Goal: Task Accomplishment & Management: Use online tool/utility

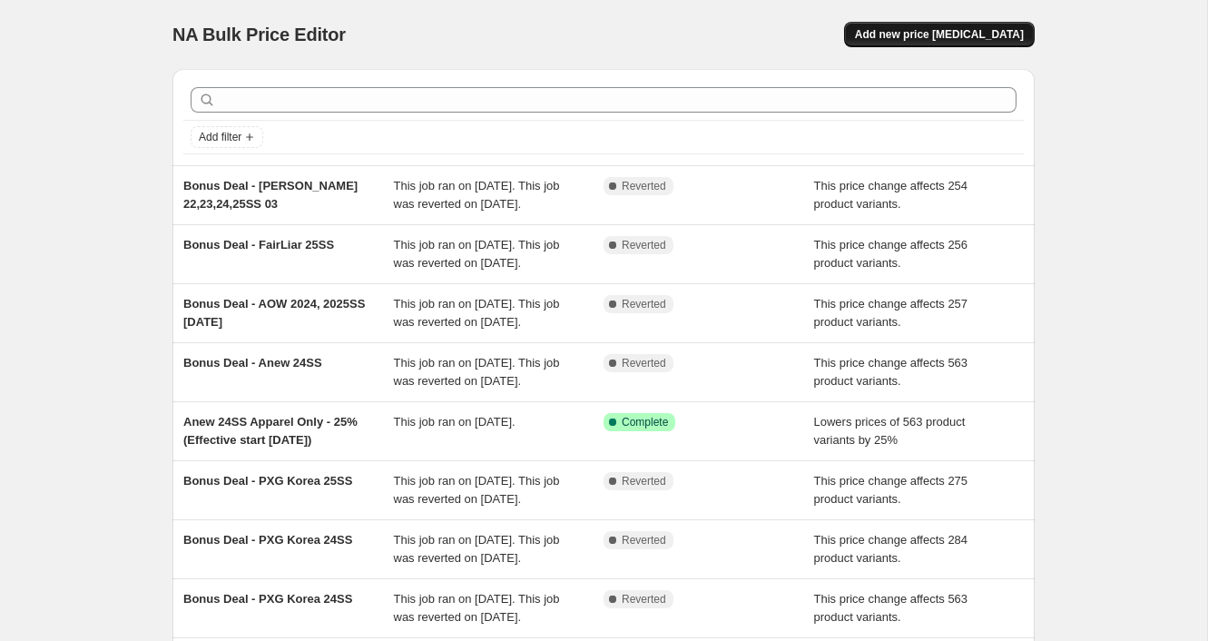
click at [949, 42] on button "Add new price [MEDICAL_DATA]" at bounding box center [939, 34] width 191 height 25
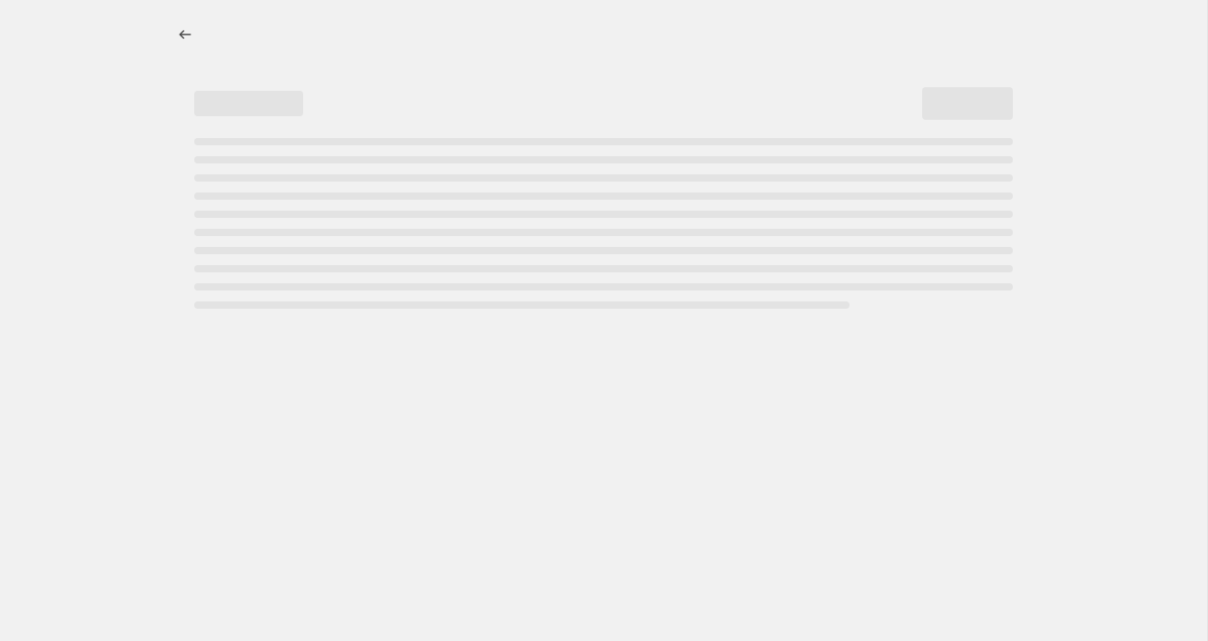
select select "percentage"
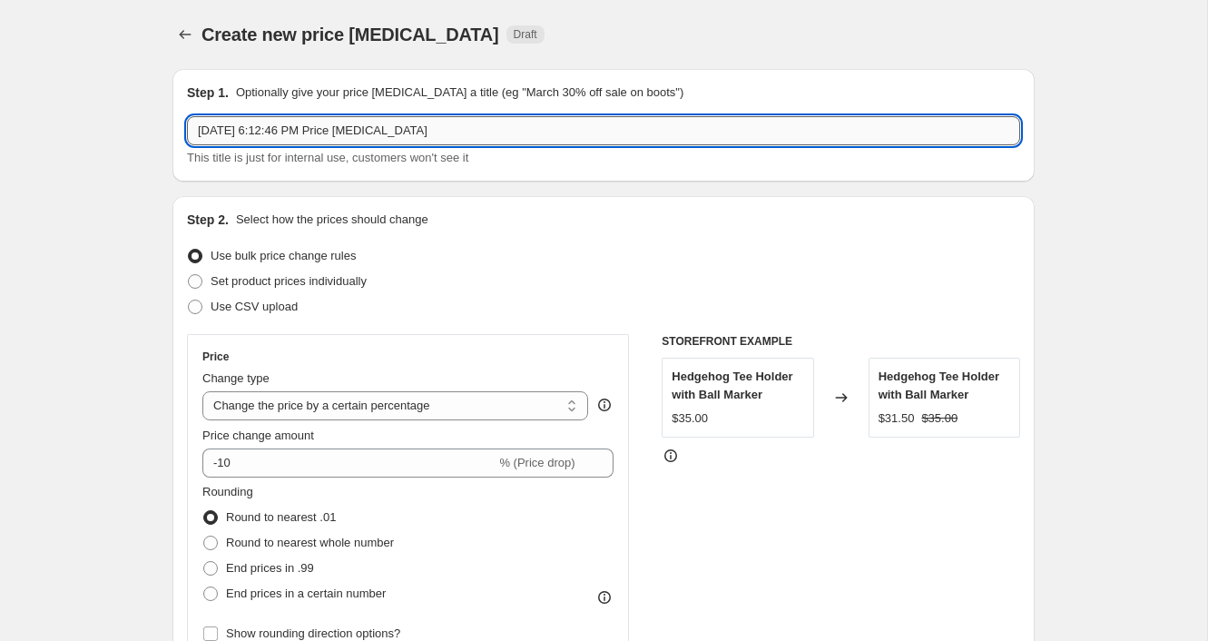
drag, startPoint x: 633, startPoint y: 137, endPoint x: 309, endPoint y: 125, distance: 324.3
click at [309, 125] on input "[DATE] 6:12:46 PM Price [MEDICAL_DATA]" at bounding box center [603, 130] width 833 height 29
click at [450, 136] on input "[DATE] 6:12:46 PM Price [MEDICAL_DATA]" at bounding box center [603, 130] width 833 height 29
drag, startPoint x: 488, startPoint y: 133, endPoint x: 156, endPoint y: 104, distance: 333.5
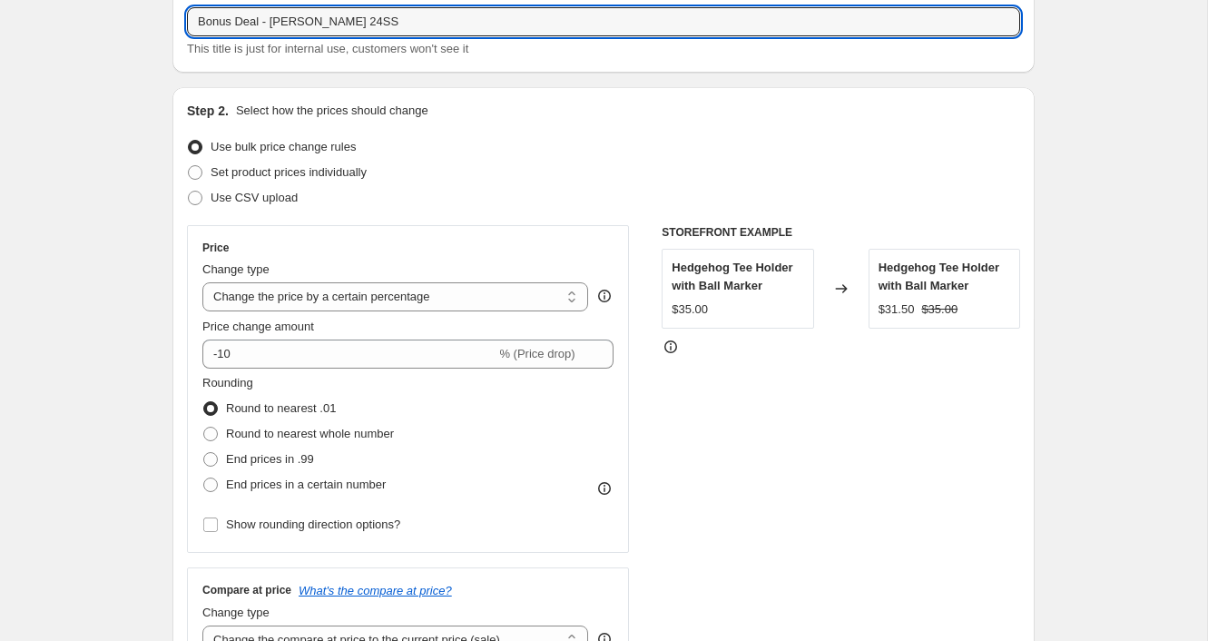
scroll to position [154, 0]
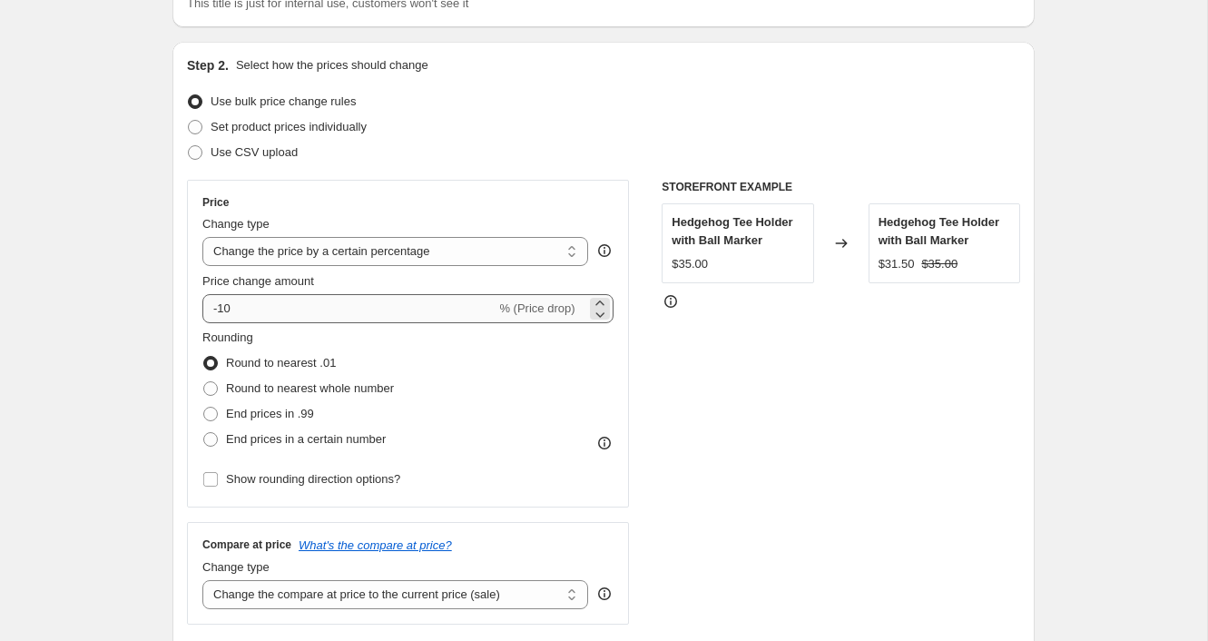
type input "Bonus Deal - [PERSON_NAME] 24SS"
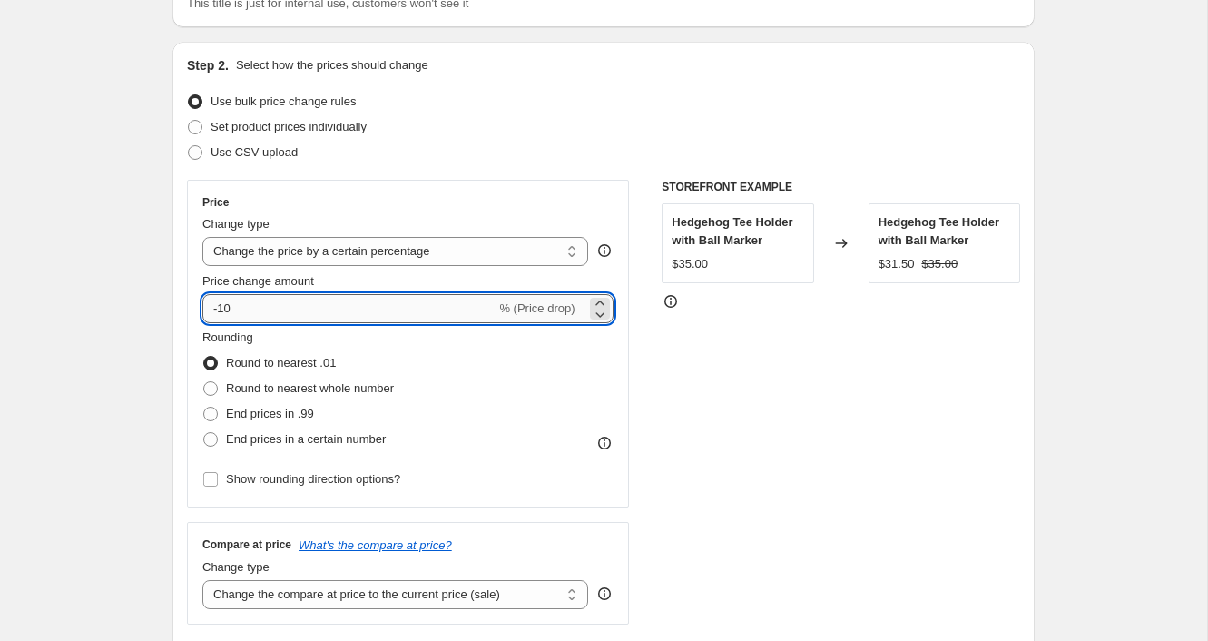
click at [362, 319] on input "-10" at bounding box center [348, 308] width 293 height 29
drag, startPoint x: 322, startPoint y: 314, endPoint x: 170, endPoint y: 302, distance: 153.0
drag, startPoint x: 284, startPoint y: 320, endPoint x: 222, endPoint y: 295, distance: 67.3
click at [222, 295] on input "Price change amount" at bounding box center [381, 308] width 359 height 29
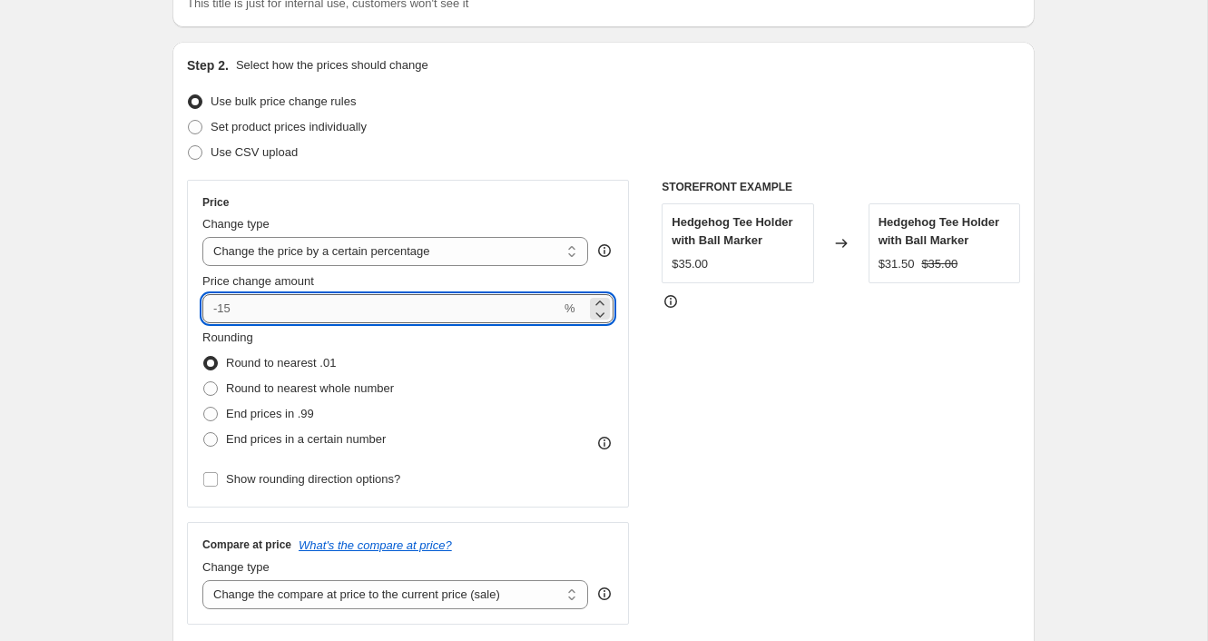
click at [242, 302] on input "Price change amount" at bounding box center [381, 308] width 359 height 29
drag, startPoint x: 241, startPoint y: 307, endPoint x: 207, endPoint y: 303, distance: 33.8
click at [207, 303] on input "Price change amount" at bounding box center [381, 308] width 359 height 29
type input "0"
click at [707, 379] on div "STOREFRONT EXAMPLE Hedgehog Tee Holder with Ball Marker $35.00 Changed to Hedge…" at bounding box center [841, 402] width 359 height 445
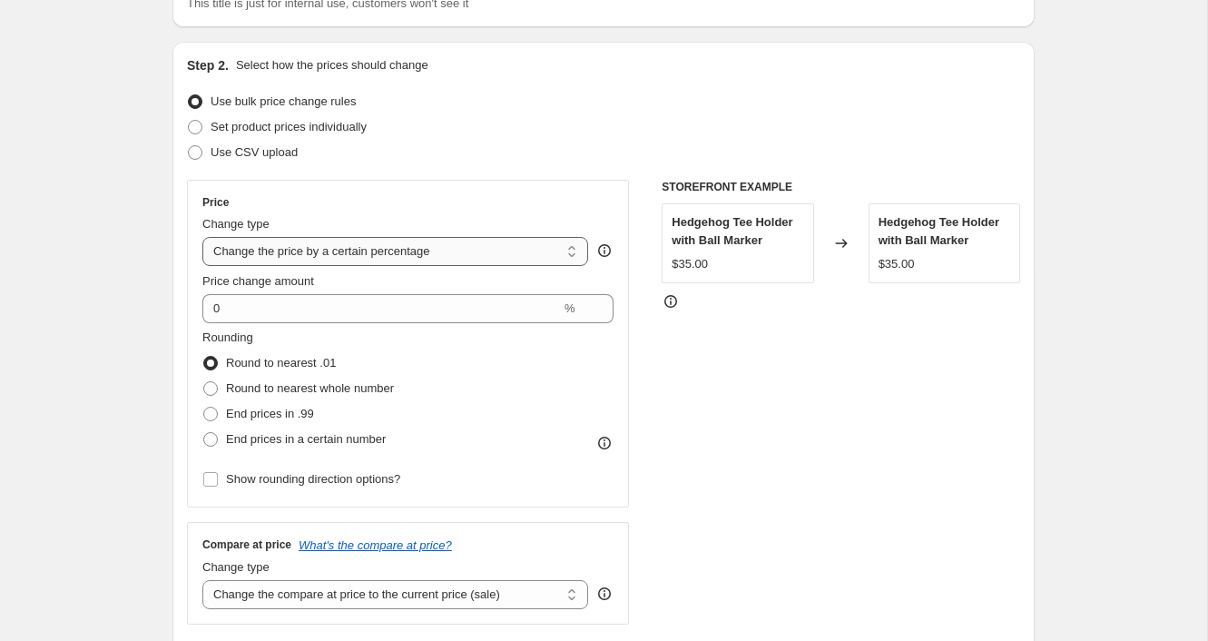
click at [557, 249] on select "Change the price to a certain amount Change the price by a certain amount Chang…" at bounding box center [395, 251] width 386 height 29
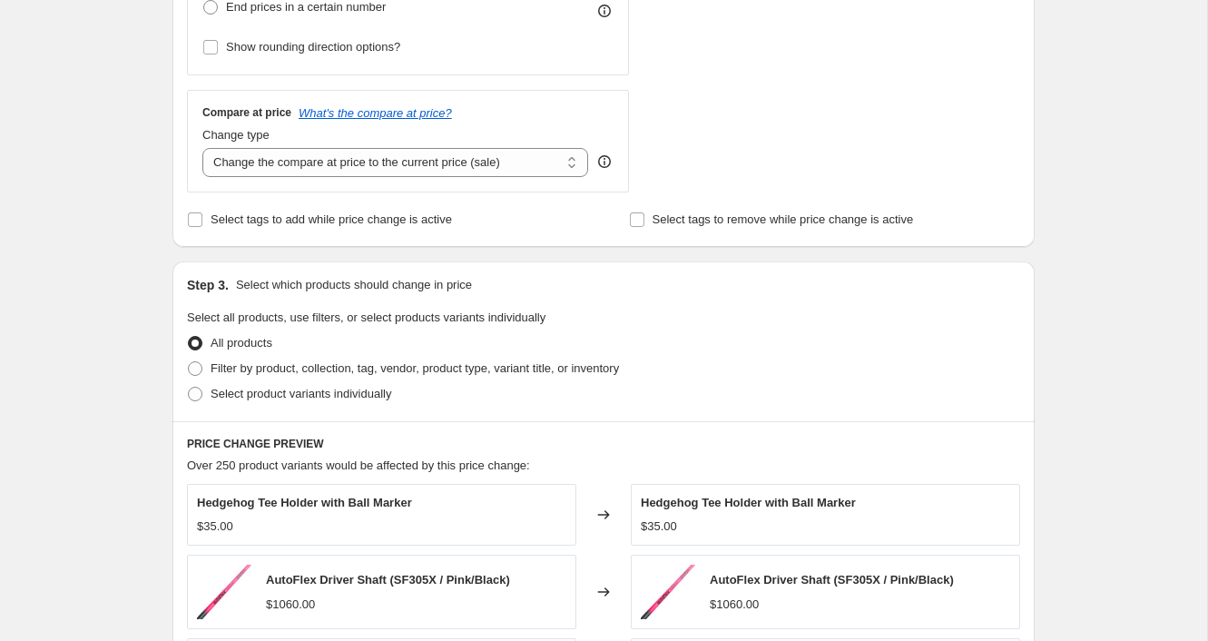
scroll to position [490, 0]
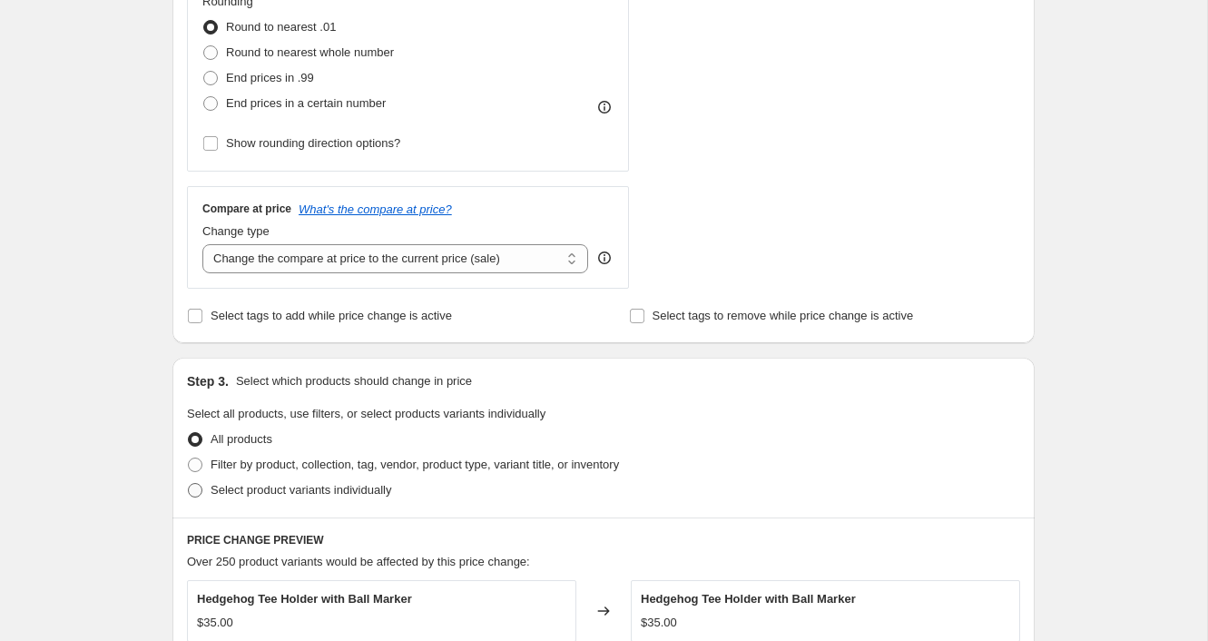
click at [321, 493] on span "Select product variants individually" at bounding box center [301, 490] width 181 height 14
click at [189, 484] on input "Select product variants individually" at bounding box center [188, 483] width 1 height 1
radio input "true"
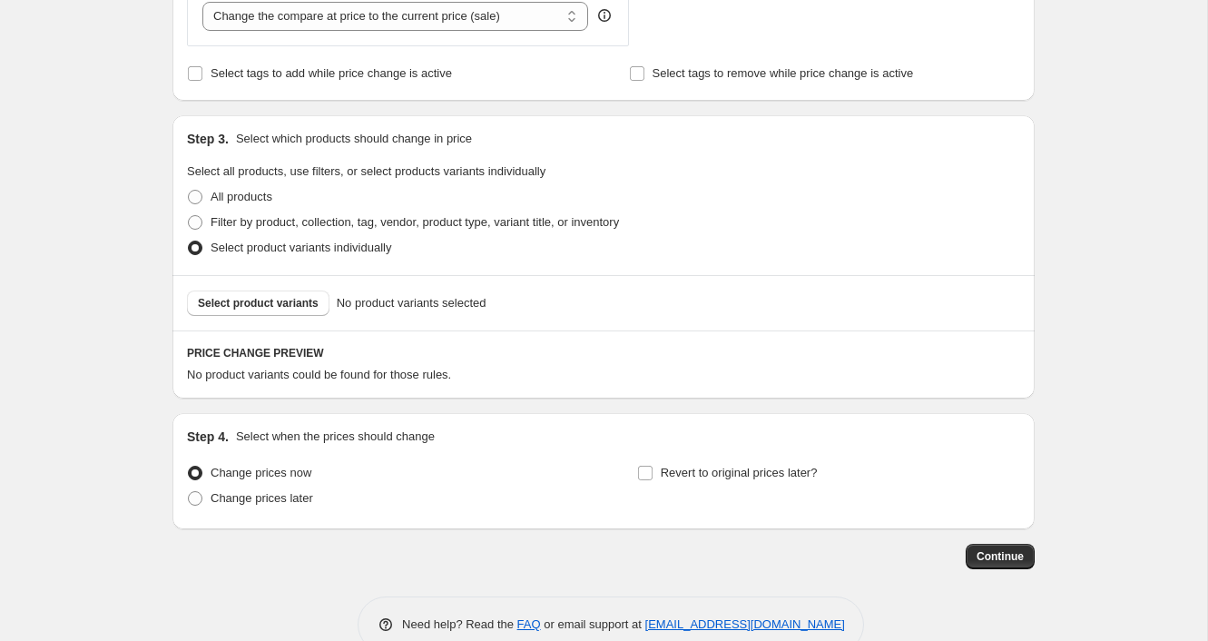
scroll to position [770, 0]
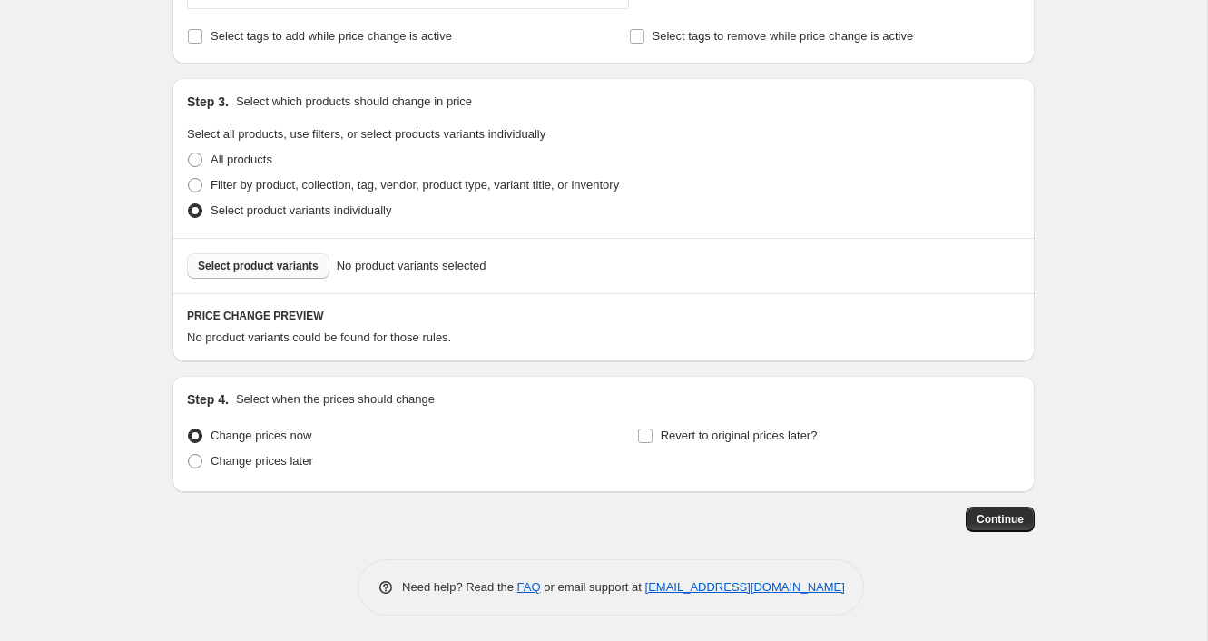
click at [283, 269] on span "Select product variants" at bounding box center [258, 266] width 121 height 15
click at [227, 178] on span "Filter by product, collection, tag, vendor, product type, variant title, or inv…" at bounding box center [415, 185] width 409 height 14
click at [189, 178] on input "Filter by product, collection, tag, vendor, product type, variant title, or inv…" at bounding box center [188, 178] width 1 height 1
radio input "true"
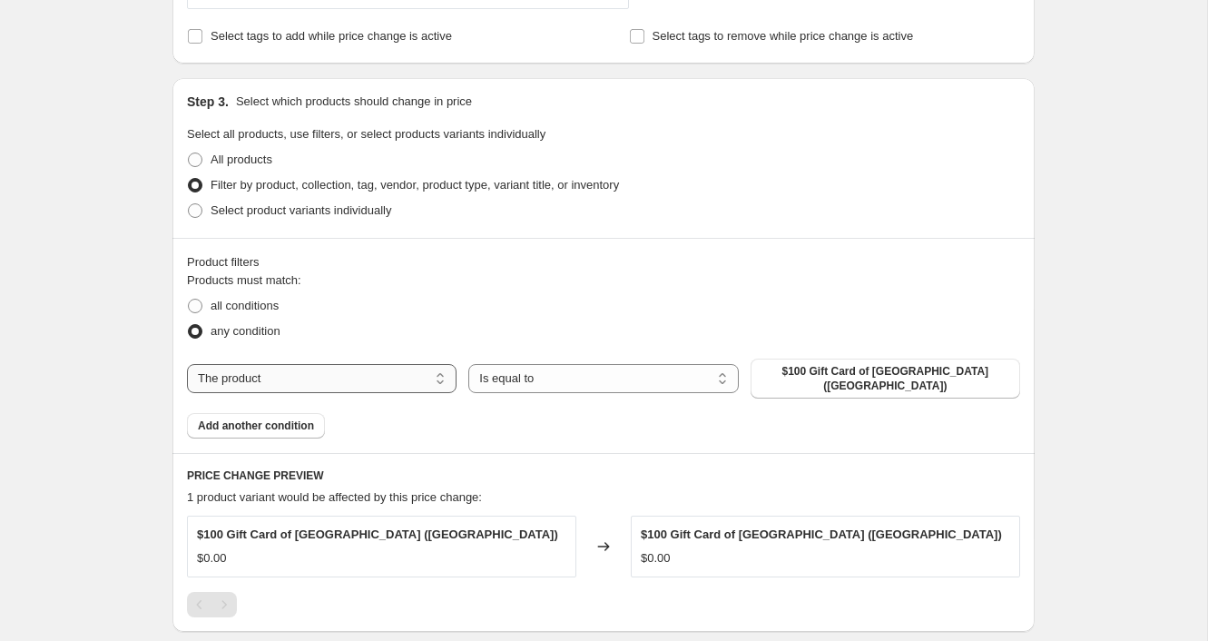
click at [424, 380] on select "The product The product's collection The product's tag The product's vendor The…" at bounding box center [322, 378] width 270 height 29
select select "collection"
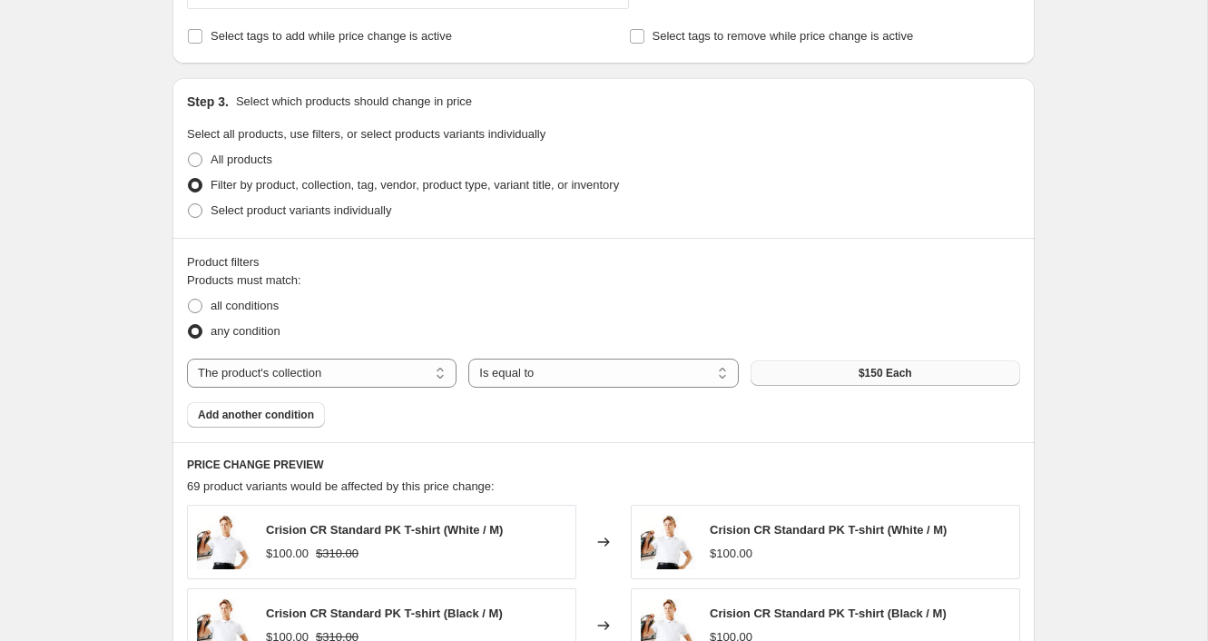
click at [813, 372] on button "$150 Each" at bounding box center [886, 372] width 270 height 25
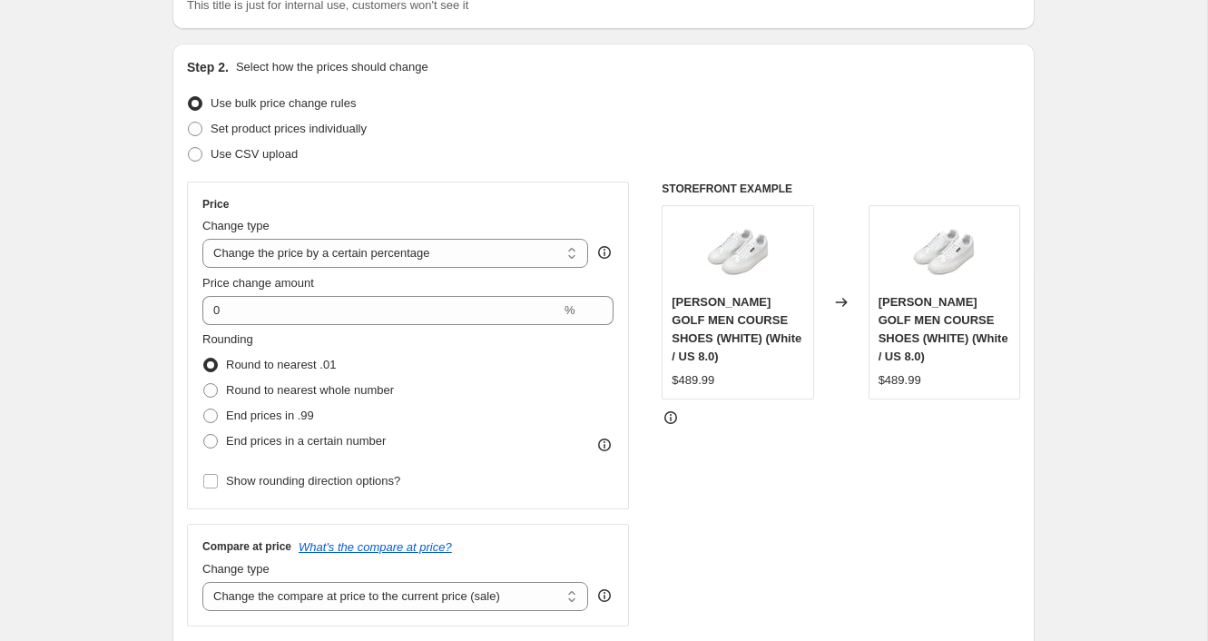
scroll to position [226, 0]
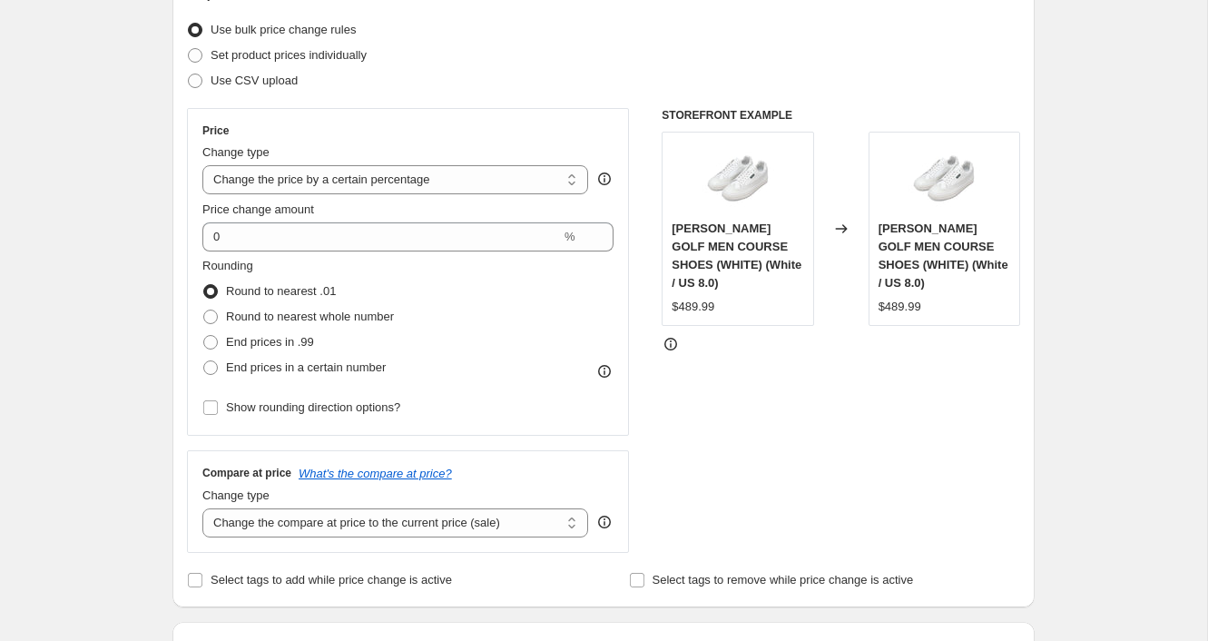
click at [739, 428] on div "STOREFRONT EXAMPLE [PERSON_NAME] GOLF MEN COURSE SHOES (WHITE) (White / US 8.0)…" at bounding box center [841, 330] width 359 height 445
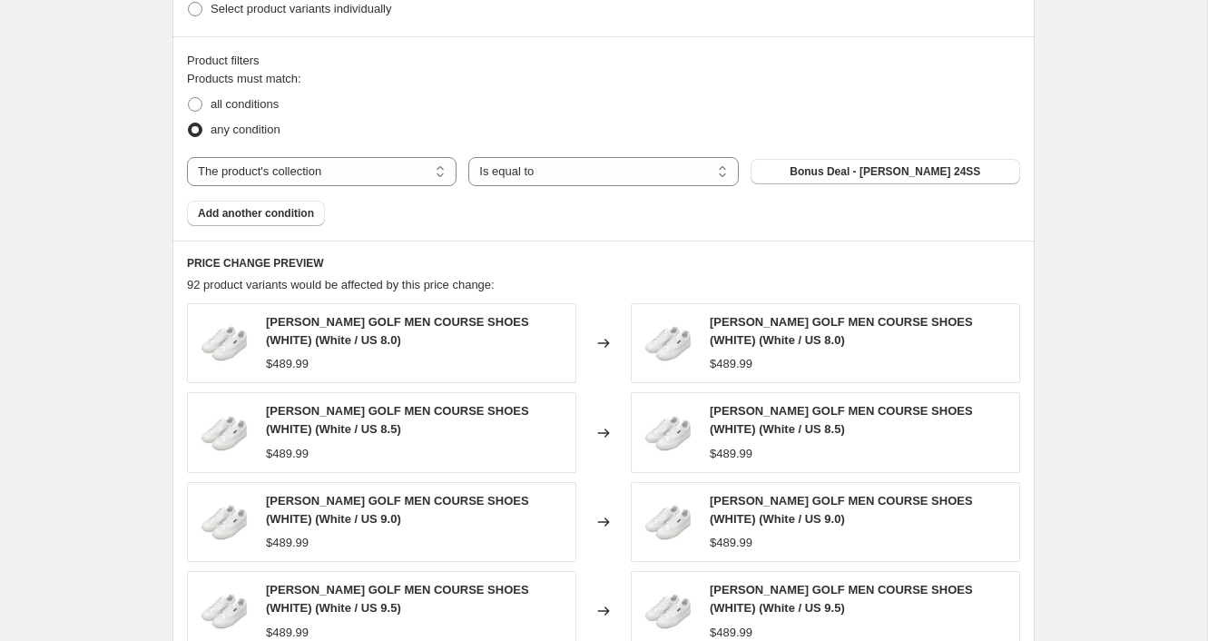
scroll to position [990, 0]
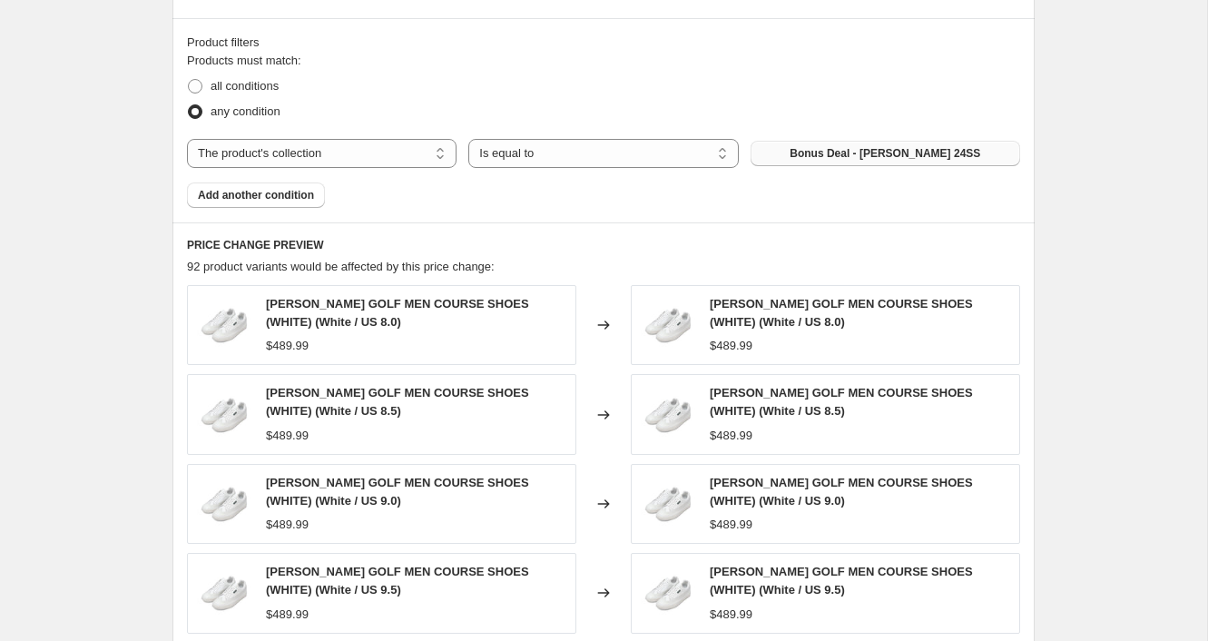
click at [896, 151] on span "Bonus Deal - [PERSON_NAME] 24SS" at bounding box center [885, 153] width 191 height 15
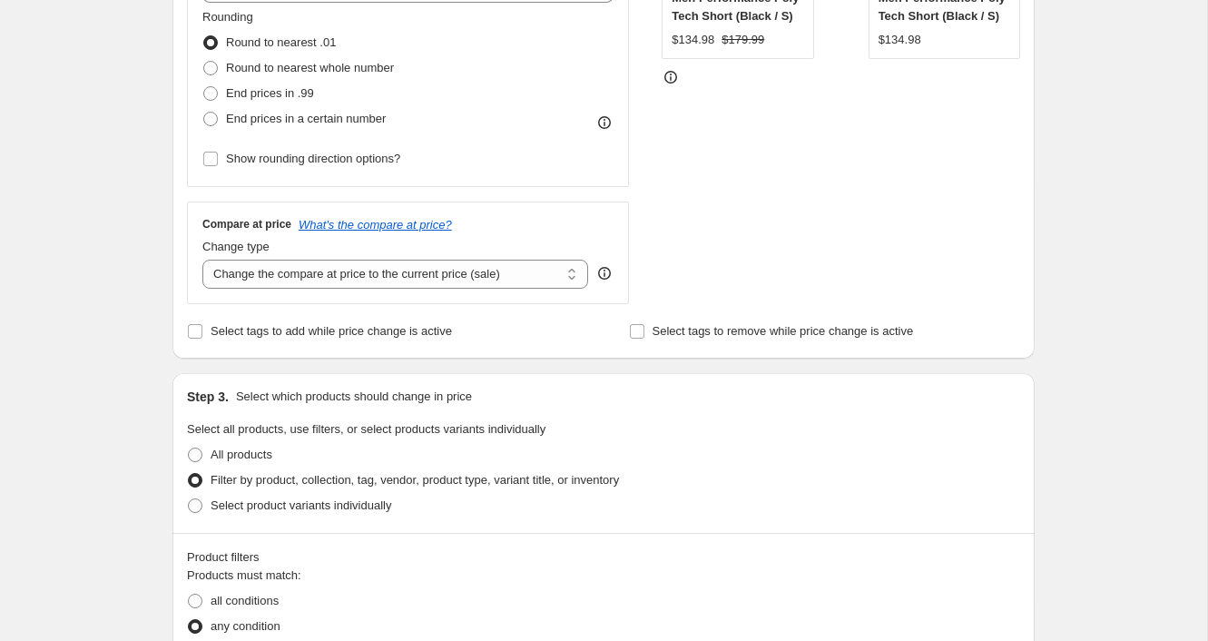
scroll to position [458, 0]
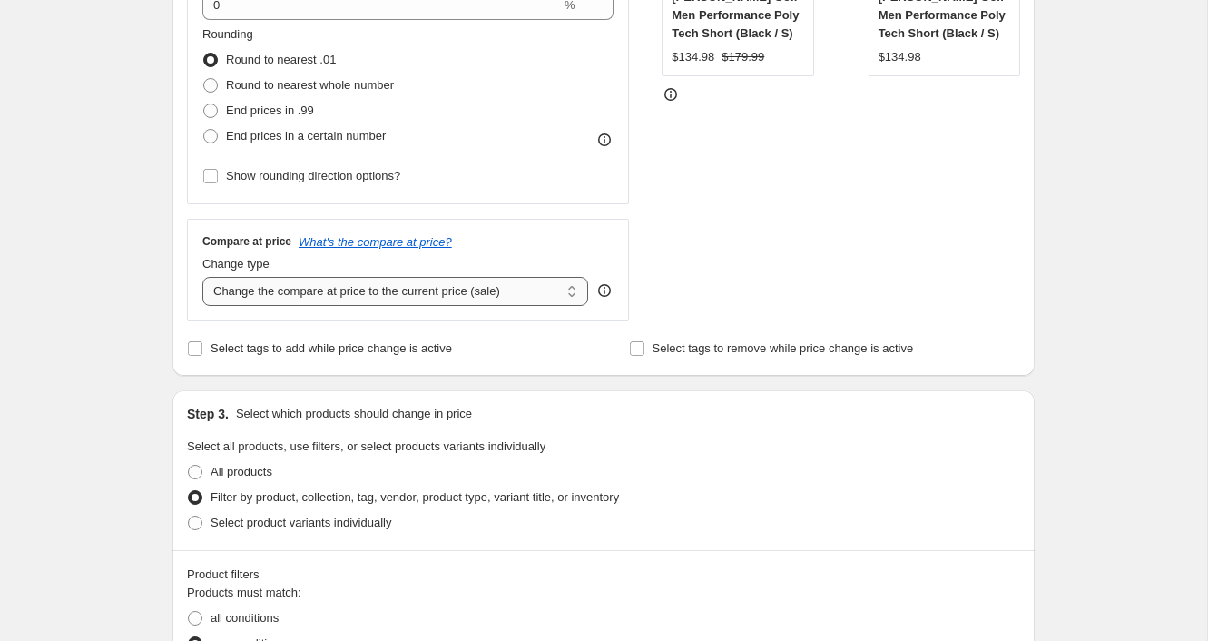
click at [419, 295] on select "Change the compare at price to the current price (sale) Change the compare at p…" at bounding box center [395, 291] width 386 height 29
click at [202, 277] on select "Change the compare at price to the current price (sale) Change the compare at p…" at bounding box center [395, 291] width 386 height 29
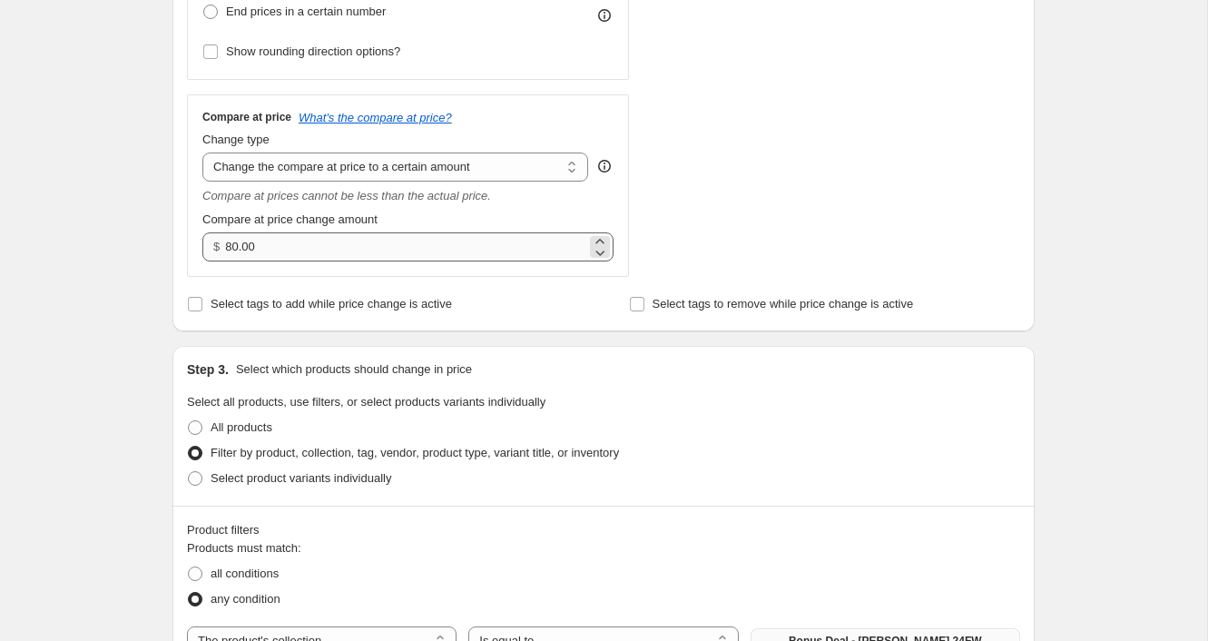
scroll to position [435, 0]
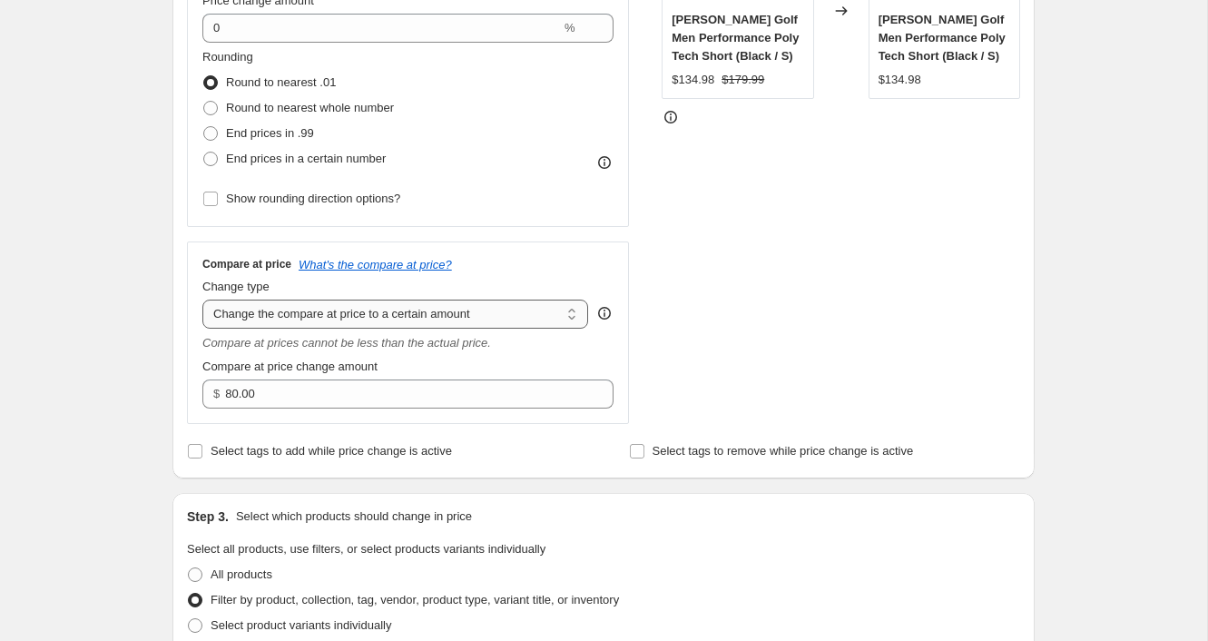
click at [519, 310] on select "Change the compare at price to the current price (sale) Change the compare at p…" at bounding box center [395, 314] width 386 height 29
select select "by"
click at [202, 300] on select "Change the compare at price to the current price (sale) Change the compare at p…" at bounding box center [395, 314] width 386 height 29
type input "-10.00"
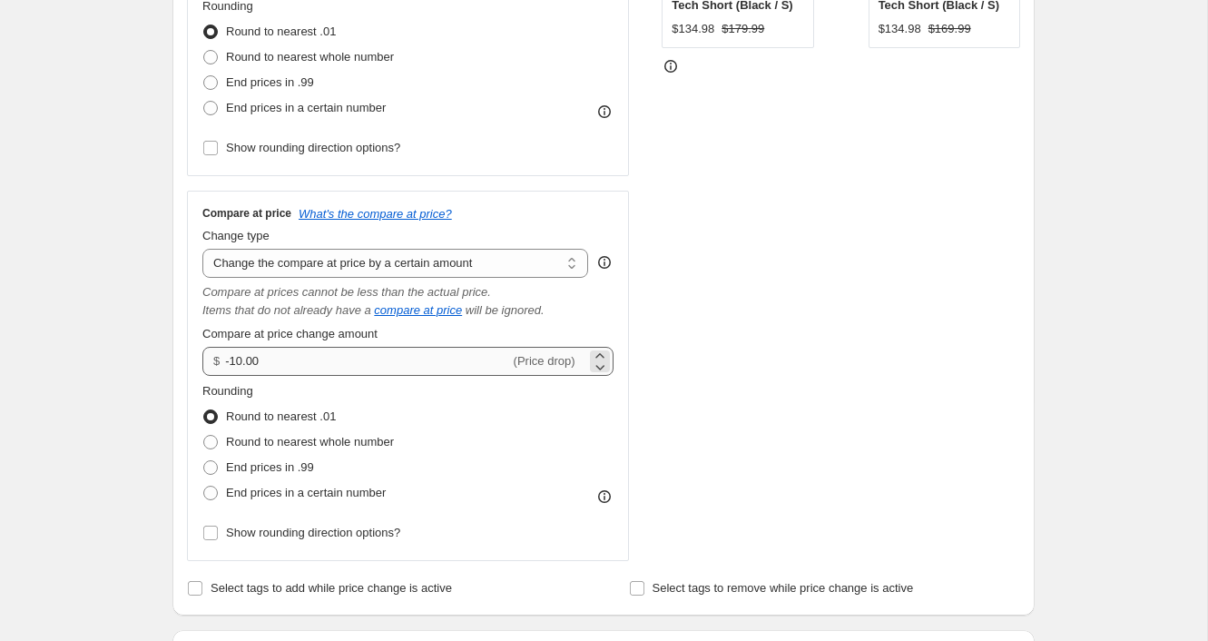
scroll to position [465, 0]
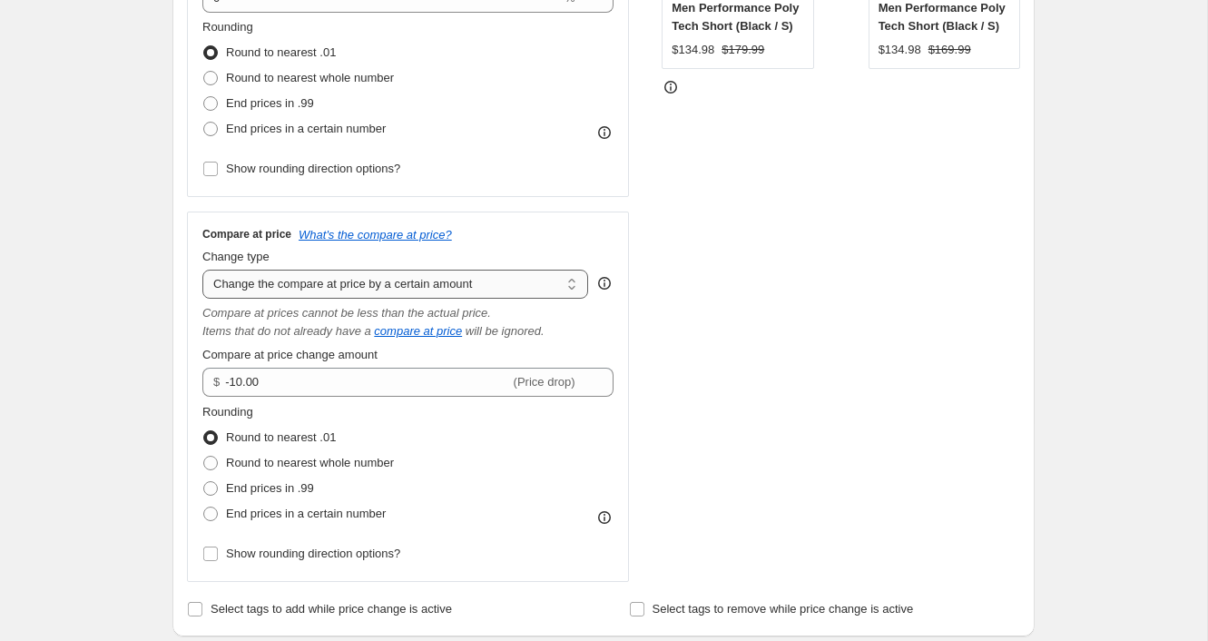
click at [494, 289] on select "Change the compare at price to the current price (sale) Change the compare at p…" at bounding box center [395, 284] width 386 height 29
select select "percentage"
click at [202, 270] on select "Change the compare at price to the current price (sale) Change the compare at p…" at bounding box center [395, 284] width 386 height 29
type input "-15"
click at [492, 289] on select "Change the compare at price to the current price (sale) Change the compare at p…" at bounding box center [395, 284] width 386 height 29
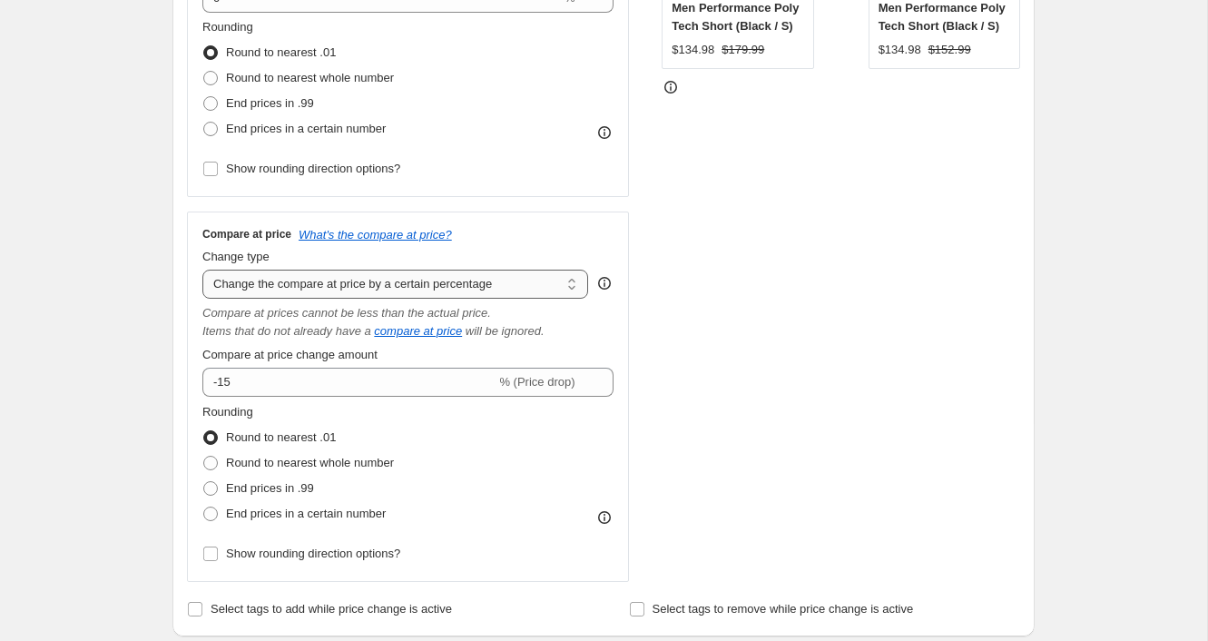
select select "bp"
click at [202, 270] on select "Change the compare at price to the current price (sale) Change the compare at p…" at bounding box center [395, 284] width 386 height 29
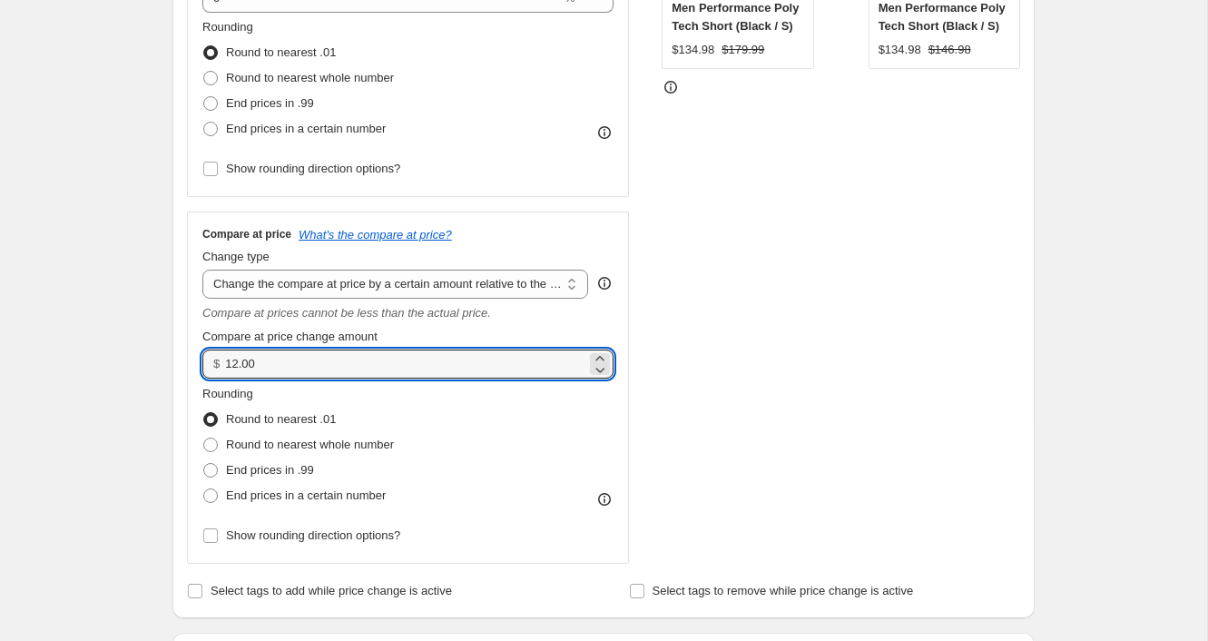
drag, startPoint x: 298, startPoint y: 369, endPoint x: 210, endPoint y: 361, distance: 88.4
click at [210, 361] on div "$ 12.00" at bounding box center [407, 364] width 411 height 29
type input "0.00"
click at [784, 366] on div "STOREFRONT EXAMPLE [PERSON_NAME] Golf Men Performance Poly Tech Short (Black / …" at bounding box center [841, 216] width 359 height 694
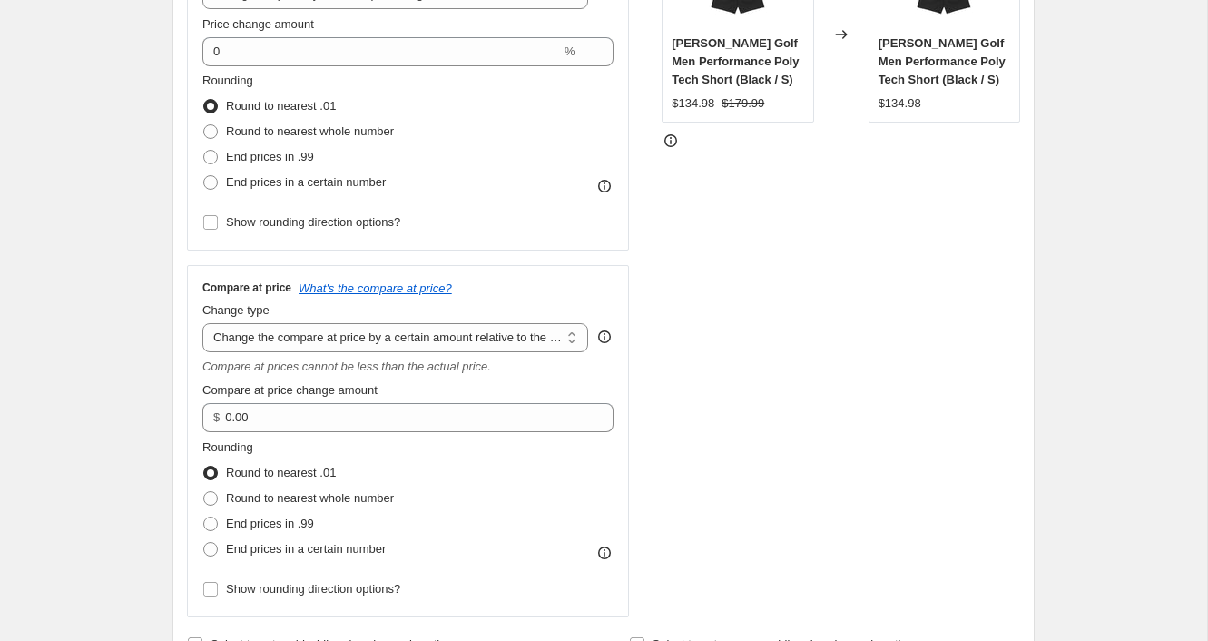
scroll to position [409, 0]
click at [565, 339] on select "Change the compare at price to the current price (sale) Change the compare at p…" at bounding box center [395, 339] width 386 height 29
select select "pp"
click at [202, 325] on select "Change the compare at price to the current price (sale) Change the compare at p…" at bounding box center [395, 339] width 386 height 29
type input "20"
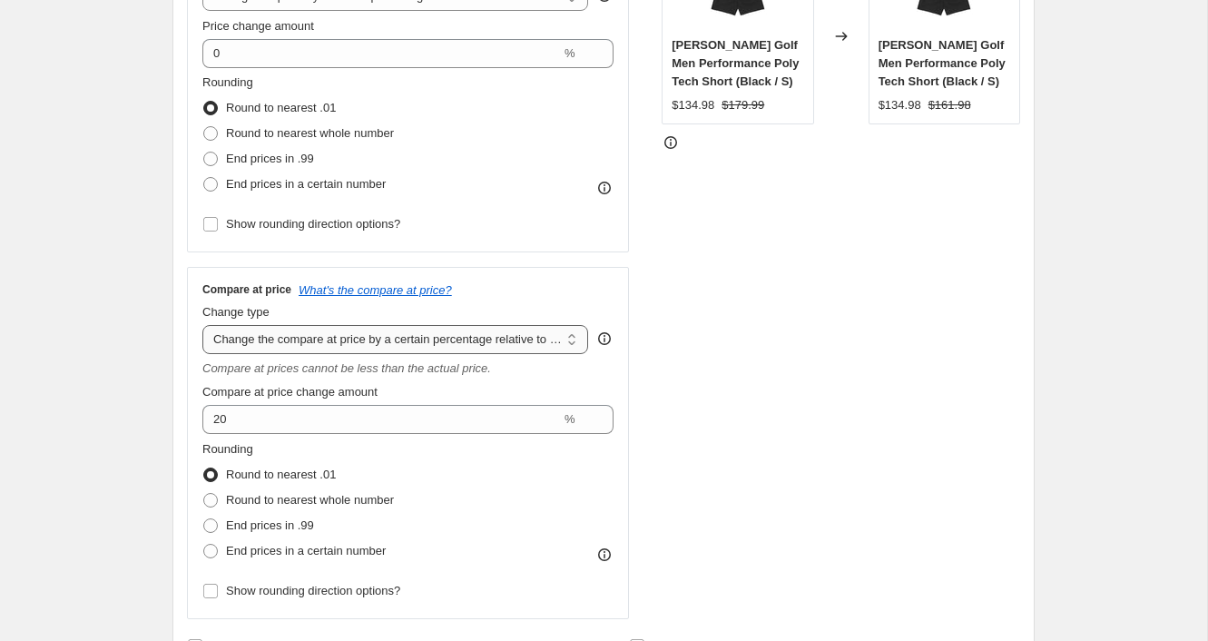
click at [562, 342] on select "Change the compare at price to the current price (sale) Change the compare at p…" at bounding box center [395, 339] width 386 height 29
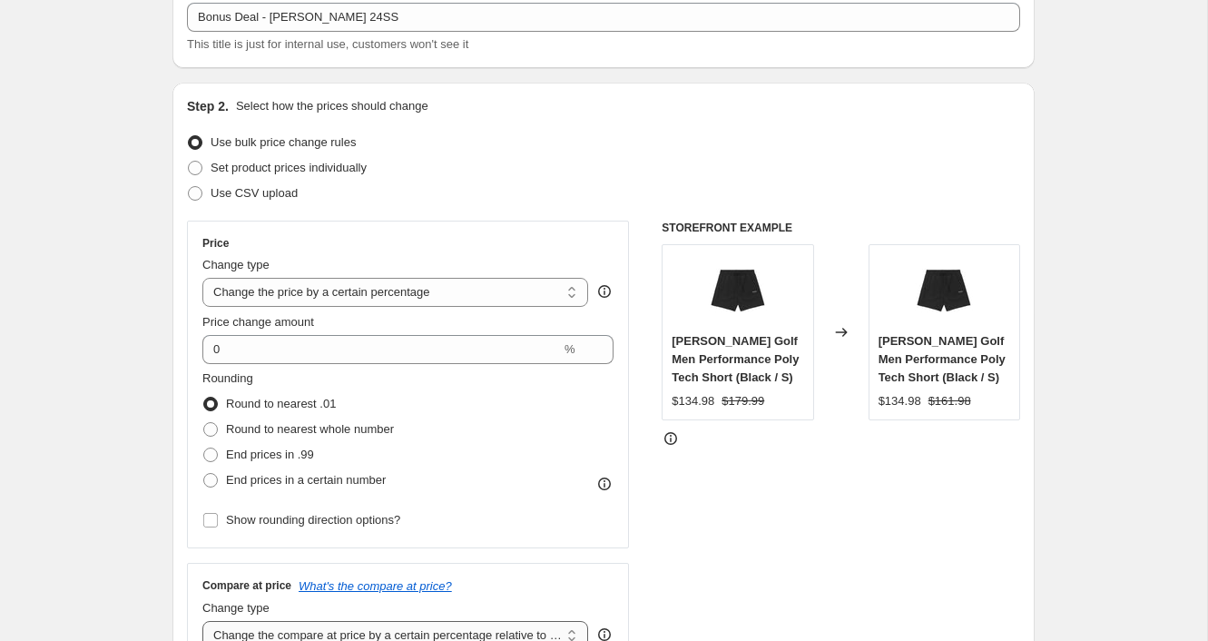
scroll to position [94, 0]
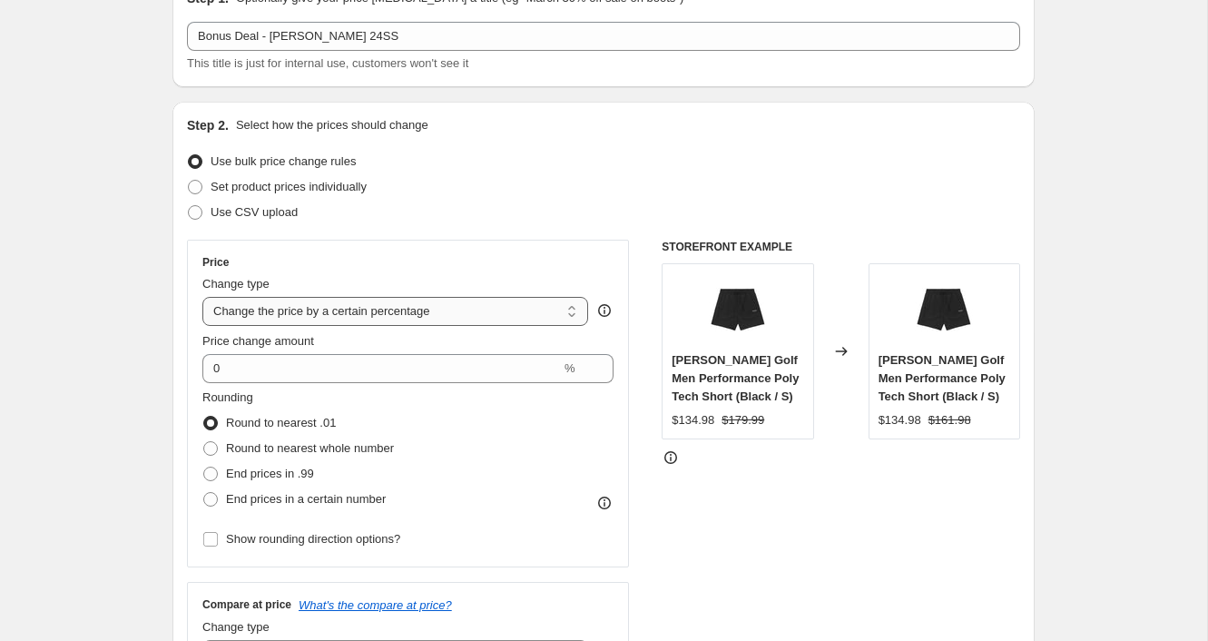
click at [536, 299] on select "Change the price to a certain amount Change the price by a certain amount Chang…" at bounding box center [395, 311] width 386 height 29
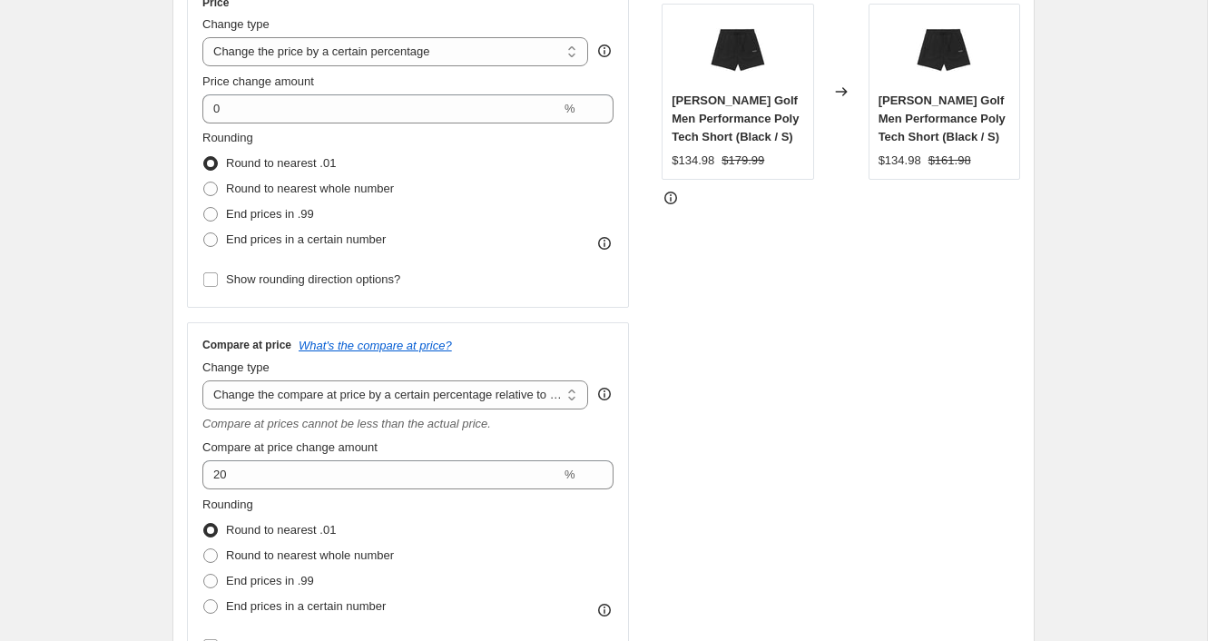
scroll to position [367, 0]
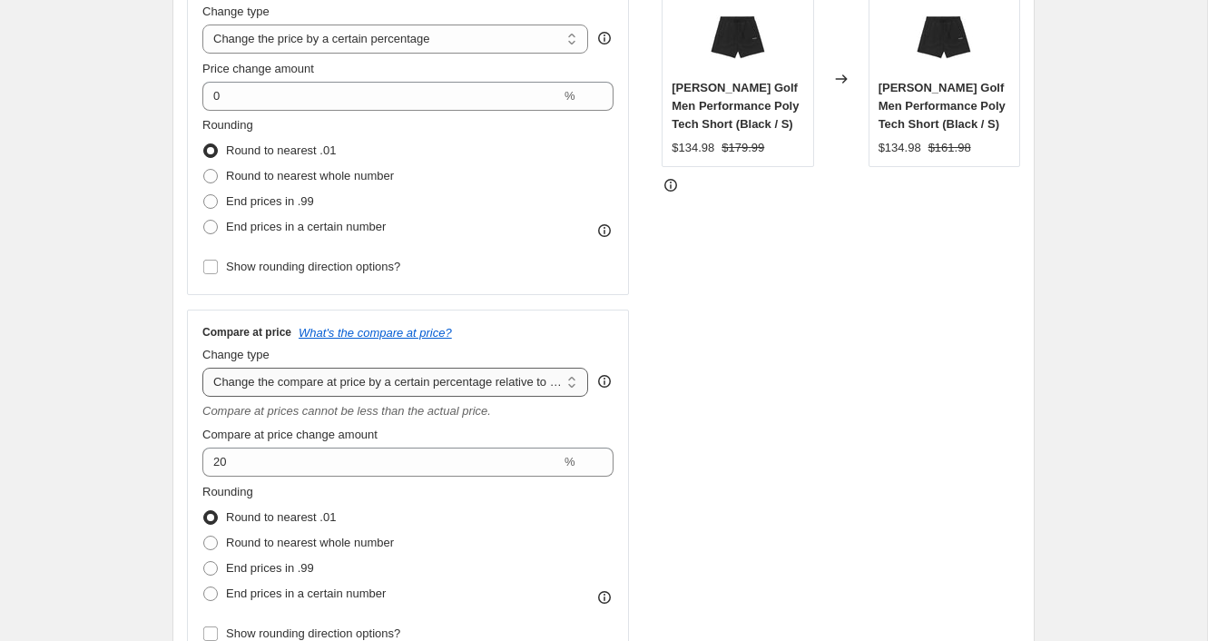
click at [527, 385] on select "Change the compare at price to the current price (sale) Change the compare at p…" at bounding box center [395, 382] width 386 height 29
select select "no_change"
click at [202, 368] on select "Change the compare at price to the current price (sale) Change the compare at p…" at bounding box center [395, 382] width 386 height 29
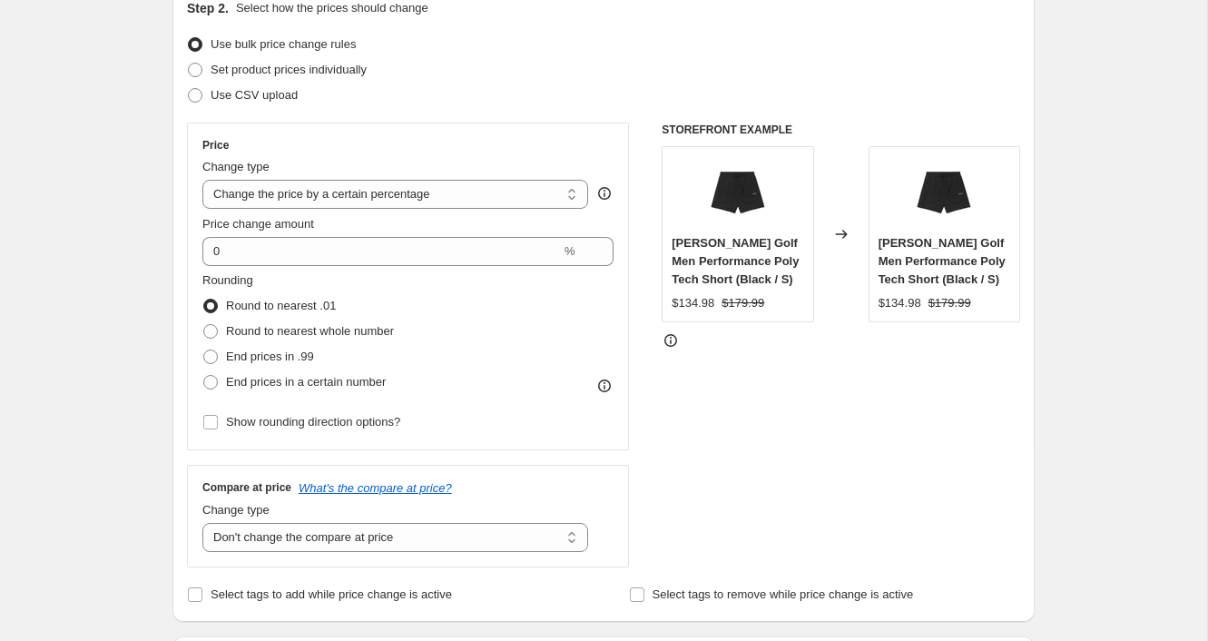
scroll to position [211, 0]
click at [508, 206] on select "Change the price to a certain amount Change the price by a certain amount Chang…" at bounding box center [395, 195] width 386 height 29
select select "ecap"
click at [202, 181] on select "Change the price to a certain amount Change the price by a certain amount Chang…" at bounding box center [395, 195] width 386 height 29
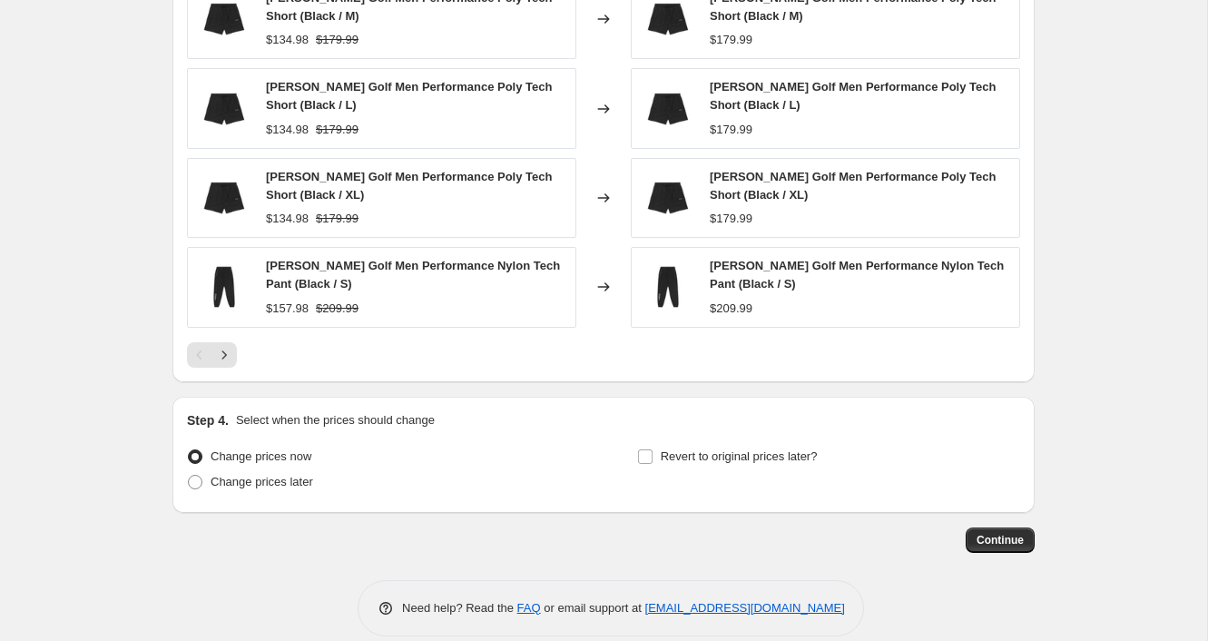
scroll to position [1203, 0]
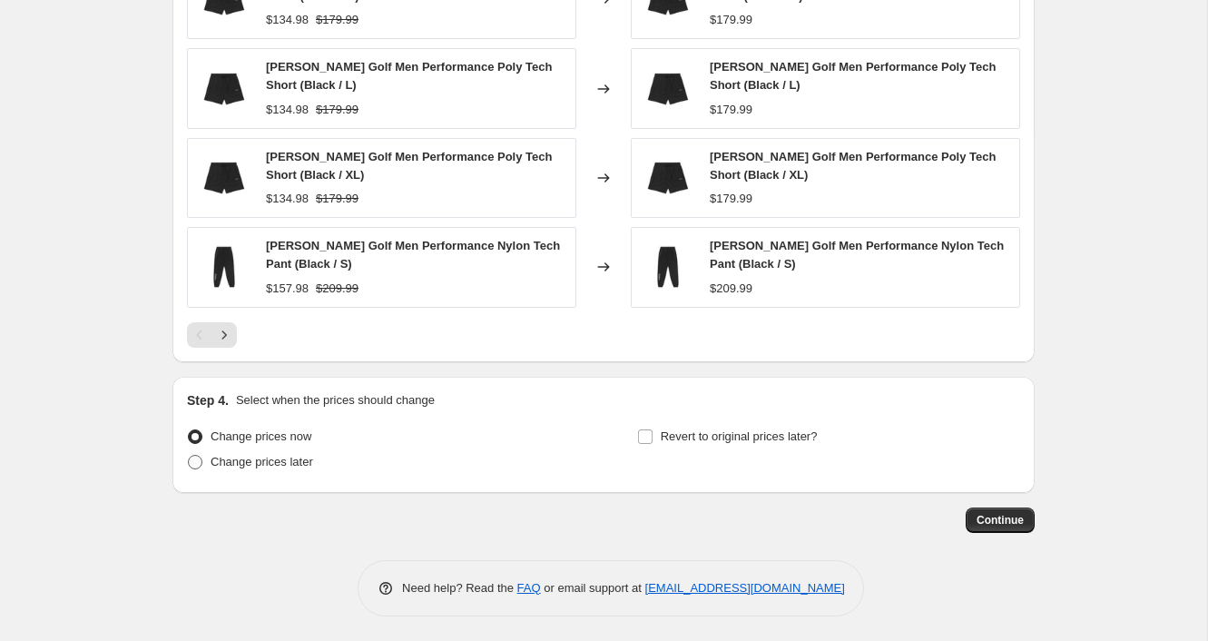
click at [286, 464] on span "Change prices later" at bounding box center [262, 462] width 103 height 14
click at [189, 456] on input "Change prices later" at bounding box center [188, 455] width 1 height 1
radio input "true"
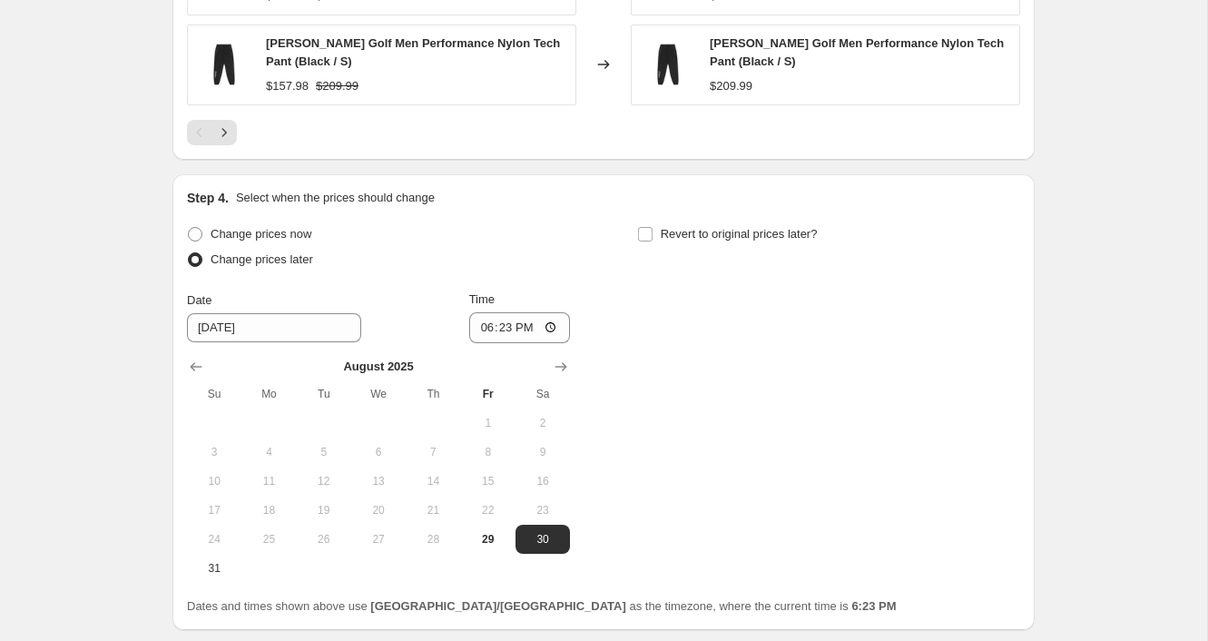
scroll to position [1428, 0]
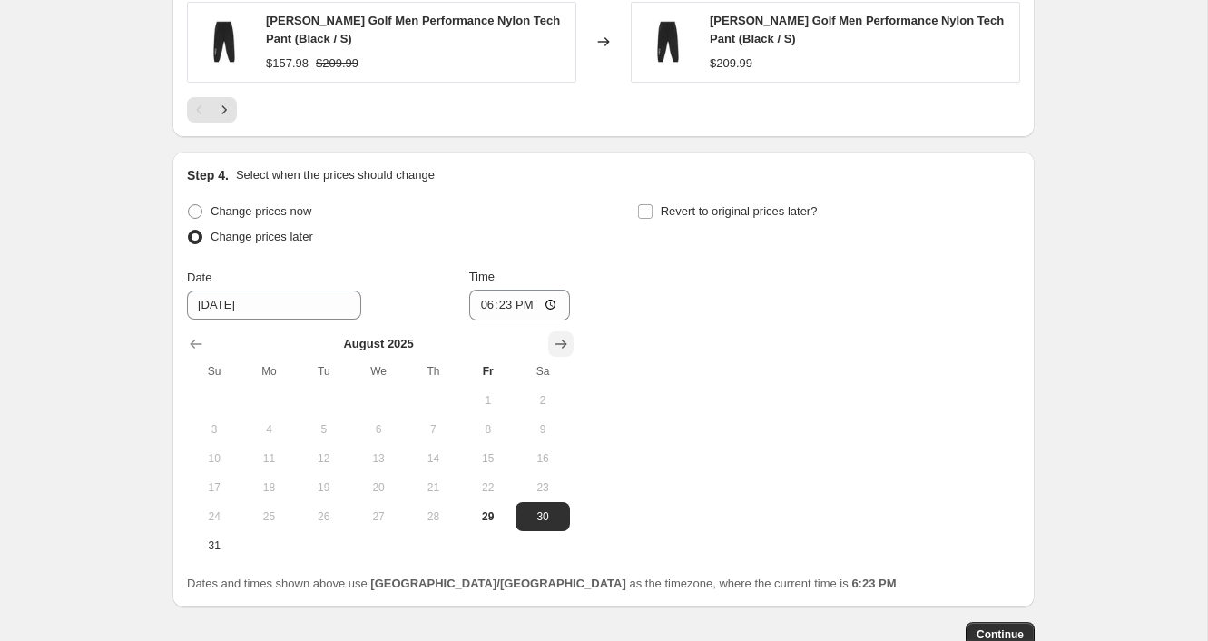
click at [553, 335] on icon "Show next month, September 2025" at bounding box center [561, 344] width 18 height 18
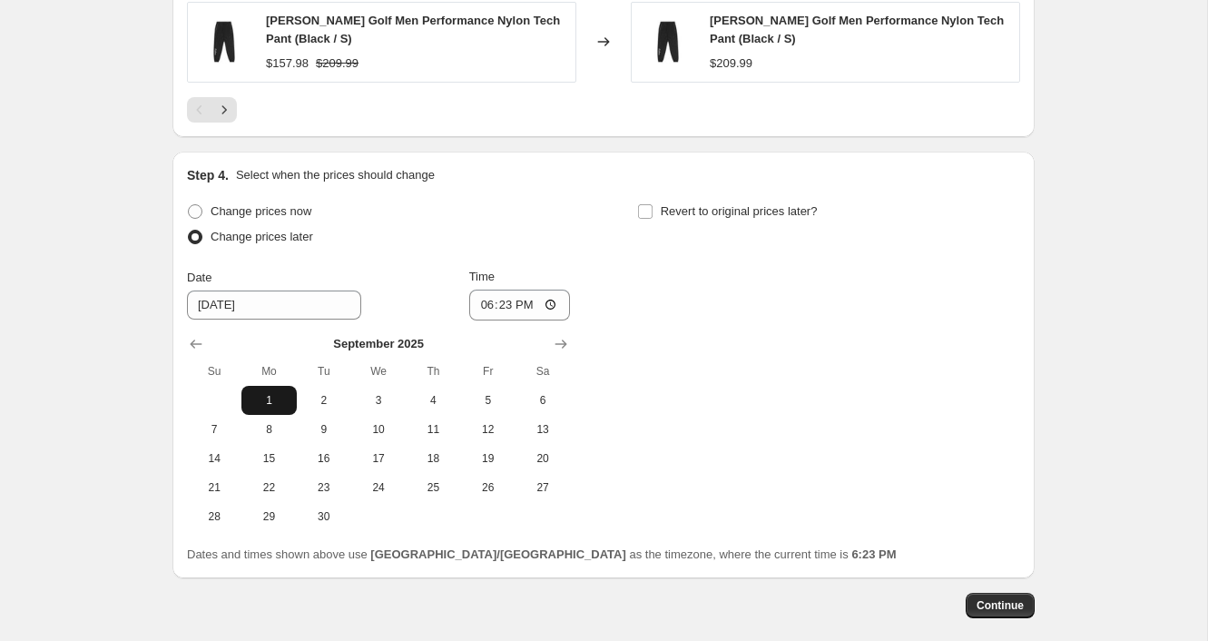
click at [281, 393] on span "1" at bounding box center [269, 400] width 40 height 15
type input "[DATE]"
click at [546, 300] on input "18:23" at bounding box center [520, 305] width 102 height 31
type input "00:00"
click at [723, 343] on div "Change prices now Change prices later Date [DATE] Time 00:00 [DATE] Su Mo Tu We…" at bounding box center [603, 365] width 833 height 332
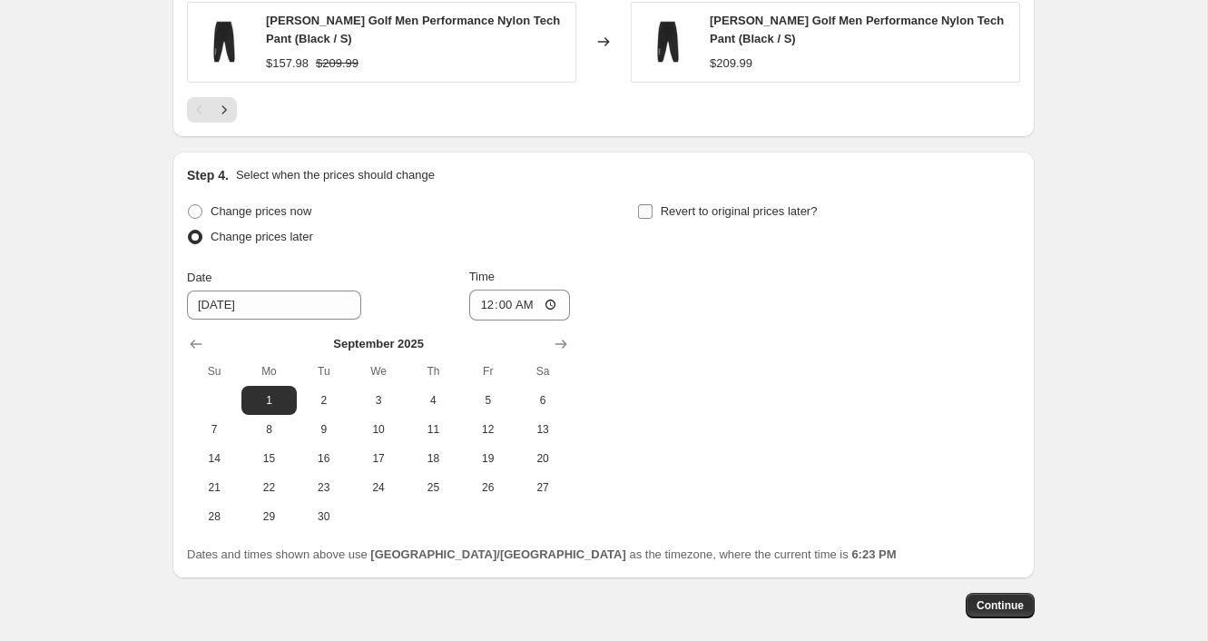
click at [693, 210] on span "Revert to original prices later?" at bounding box center [739, 211] width 157 height 14
click at [653, 210] on input "Revert to original prices later?" at bounding box center [645, 211] width 15 height 15
checkbox input "true"
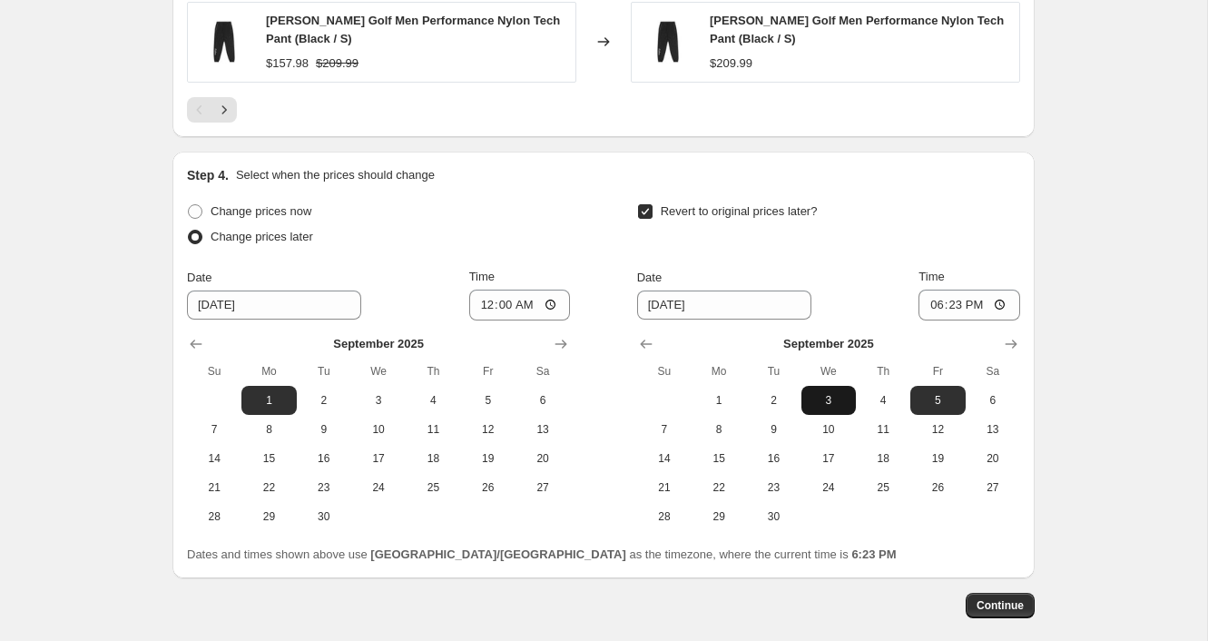
click at [830, 393] on span "3" at bounding box center [829, 400] width 40 height 15
type input "[DATE]"
click at [1000, 299] on input "18:23" at bounding box center [970, 305] width 102 height 31
type input "23:59"
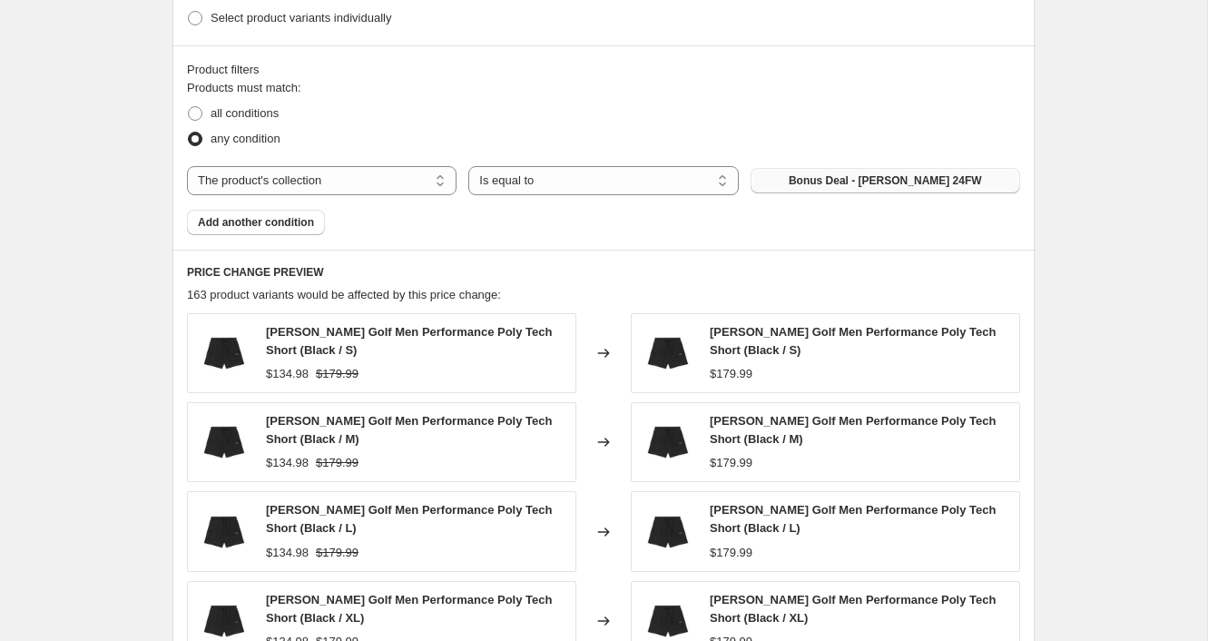
scroll to position [853, 0]
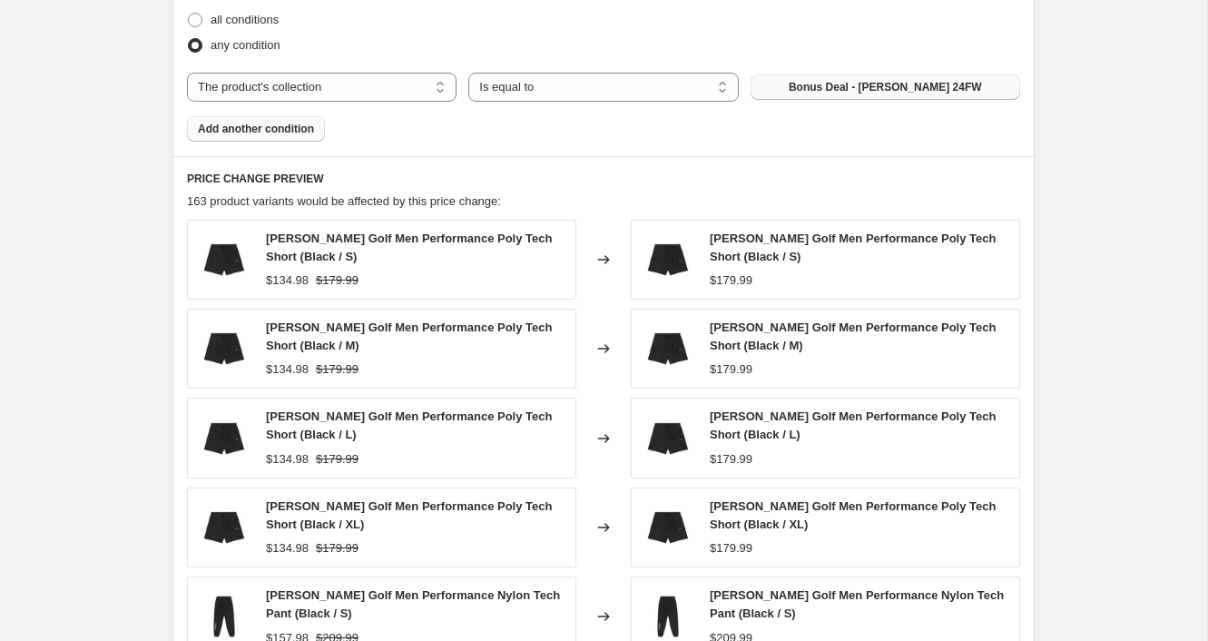
click at [299, 129] on span "Add another condition" at bounding box center [256, 129] width 116 height 15
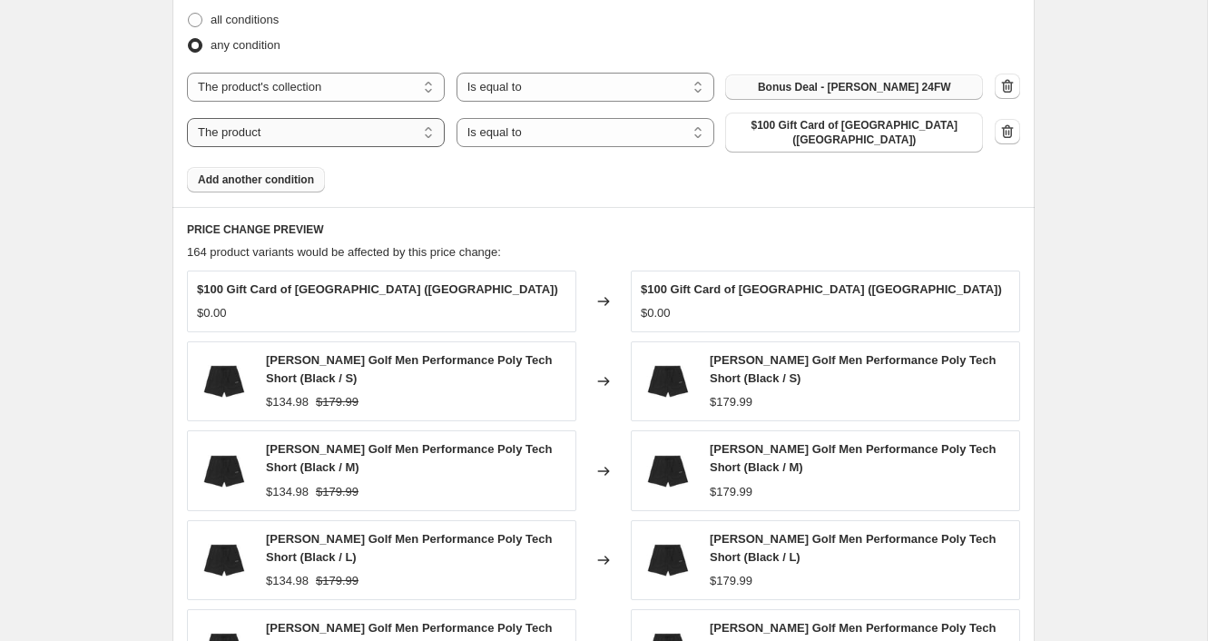
click at [413, 127] on select "The product The product's collection The product's tag The product's vendor The…" at bounding box center [316, 132] width 258 height 29
select select "collection"
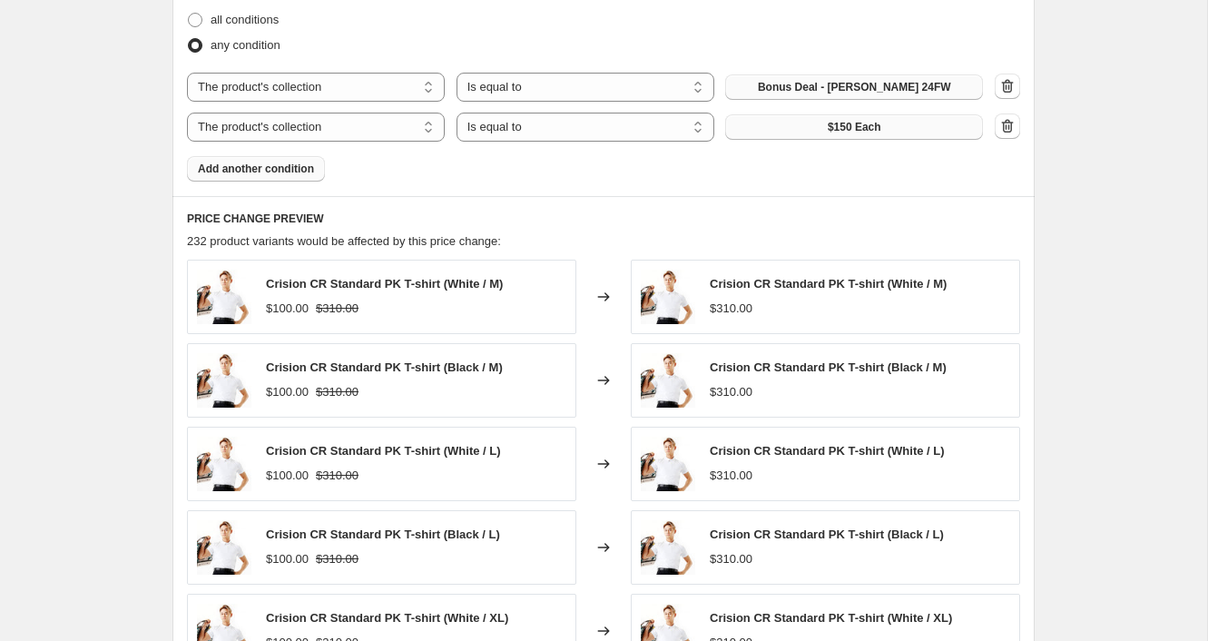
click at [804, 124] on button "$150 Each" at bounding box center [854, 126] width 258 height 25
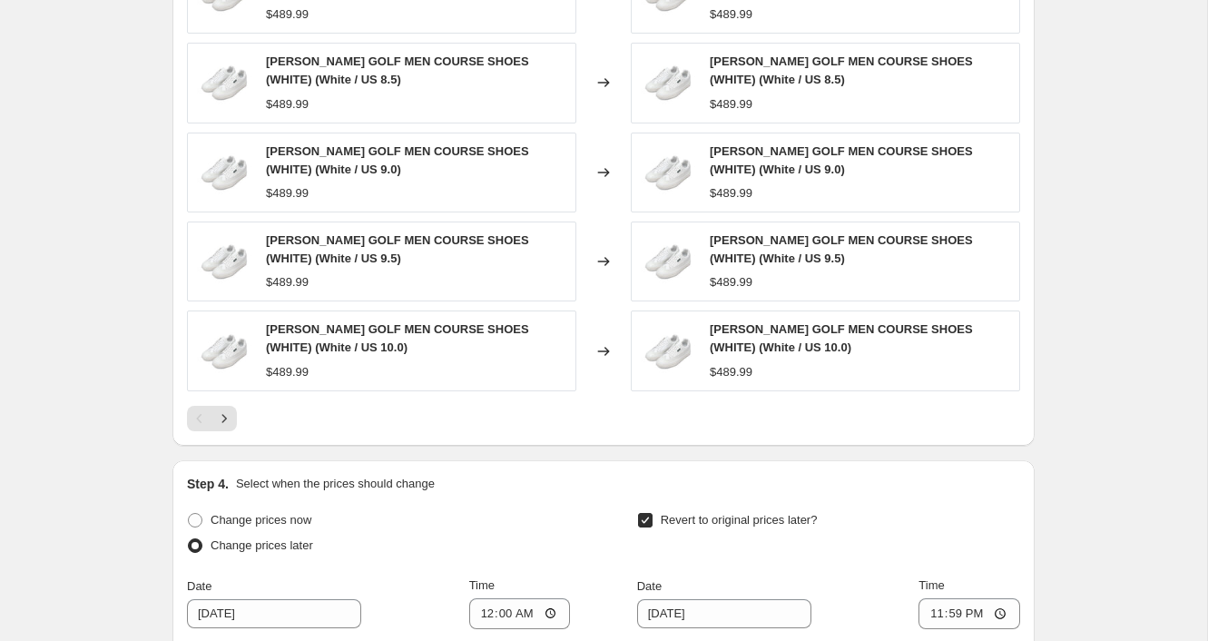
scroll to position [1149, 0]
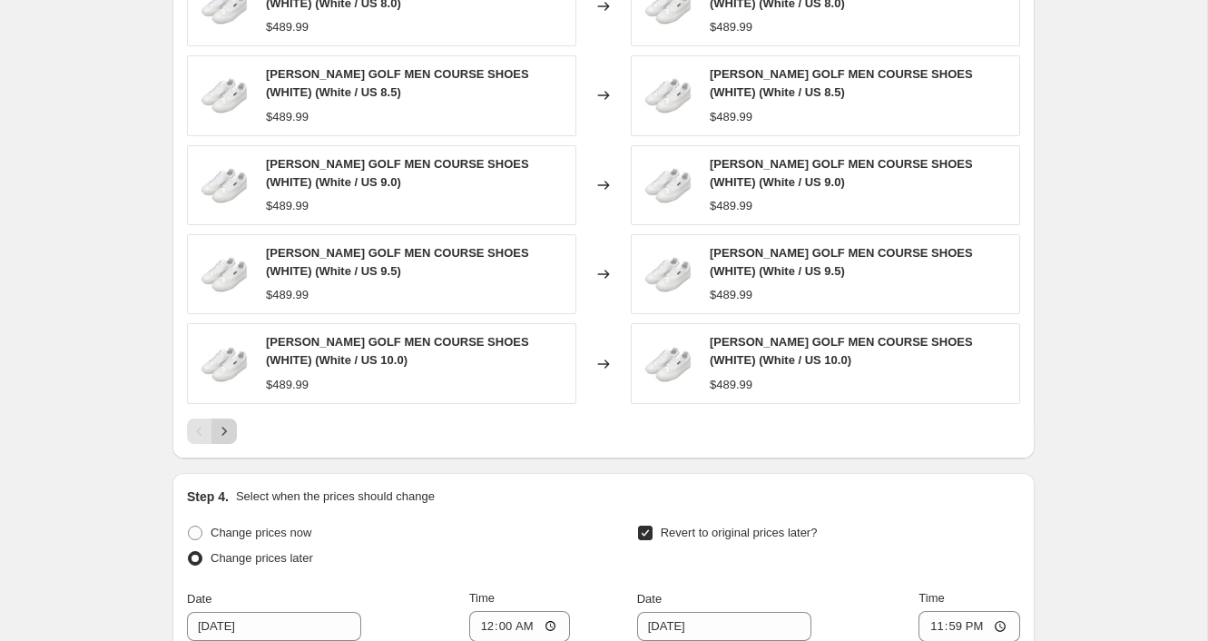
click at [219, 426] on icon "Next" at bounding box center [224, 431] width 18 height 18
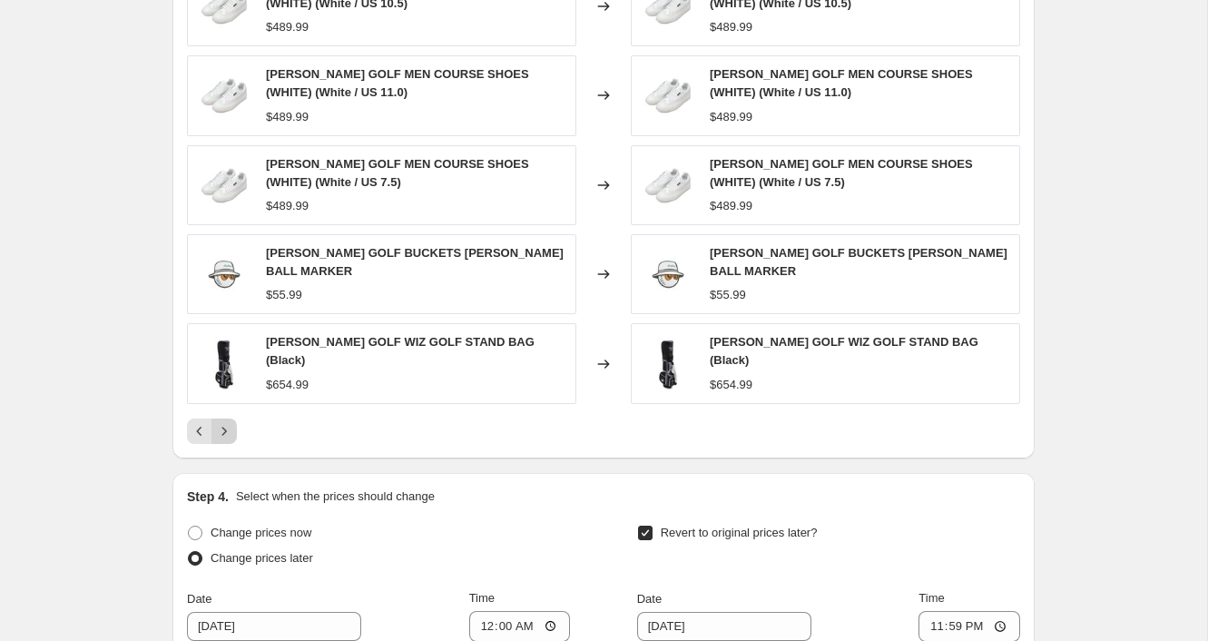
click at [235, 419] on button "Next" at bounding box center [224, 431] width 25 height 25
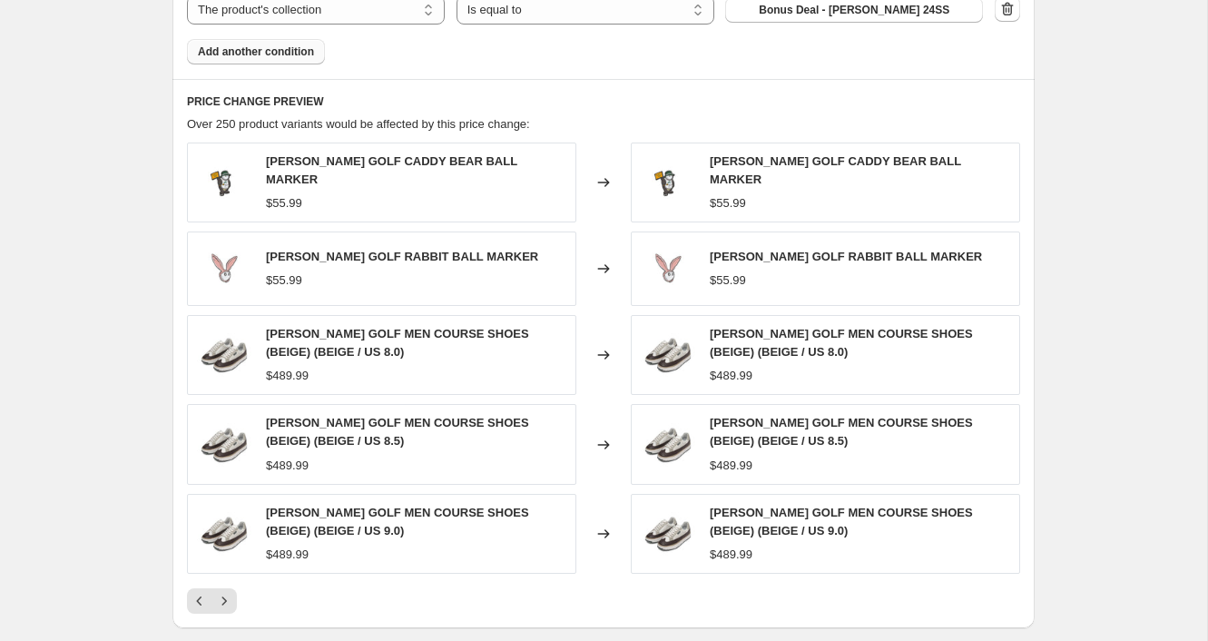
scroll to position [1111, 0]
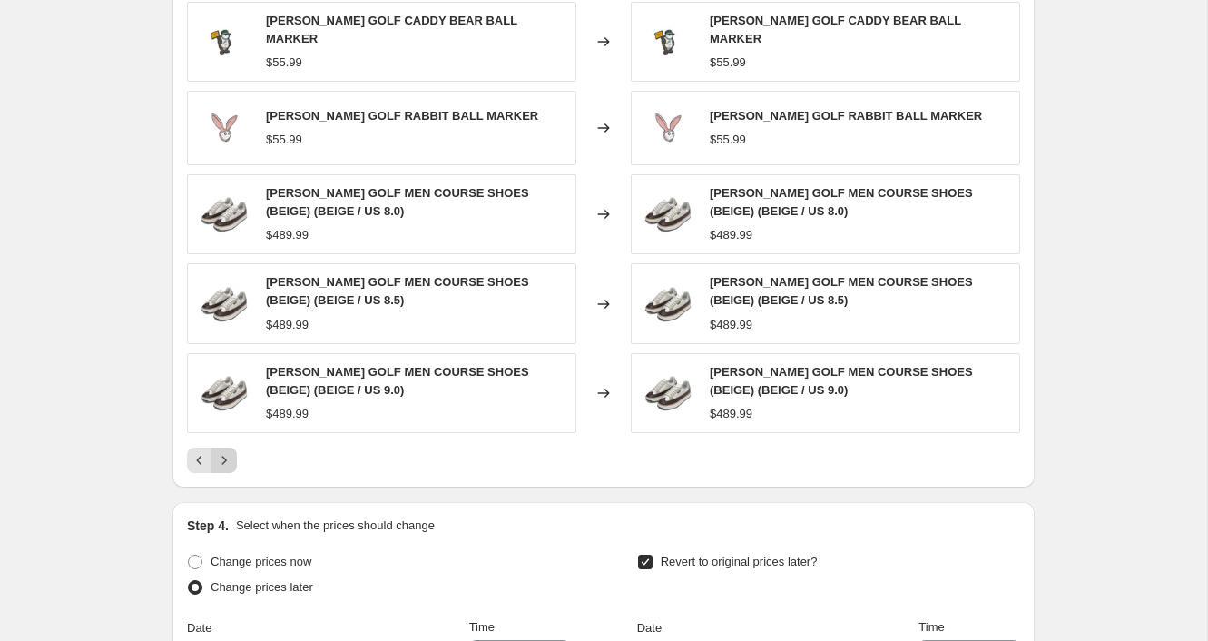
click at [224, 451] on icon "Next" at bounding box center [224, 460] width 18 height 18
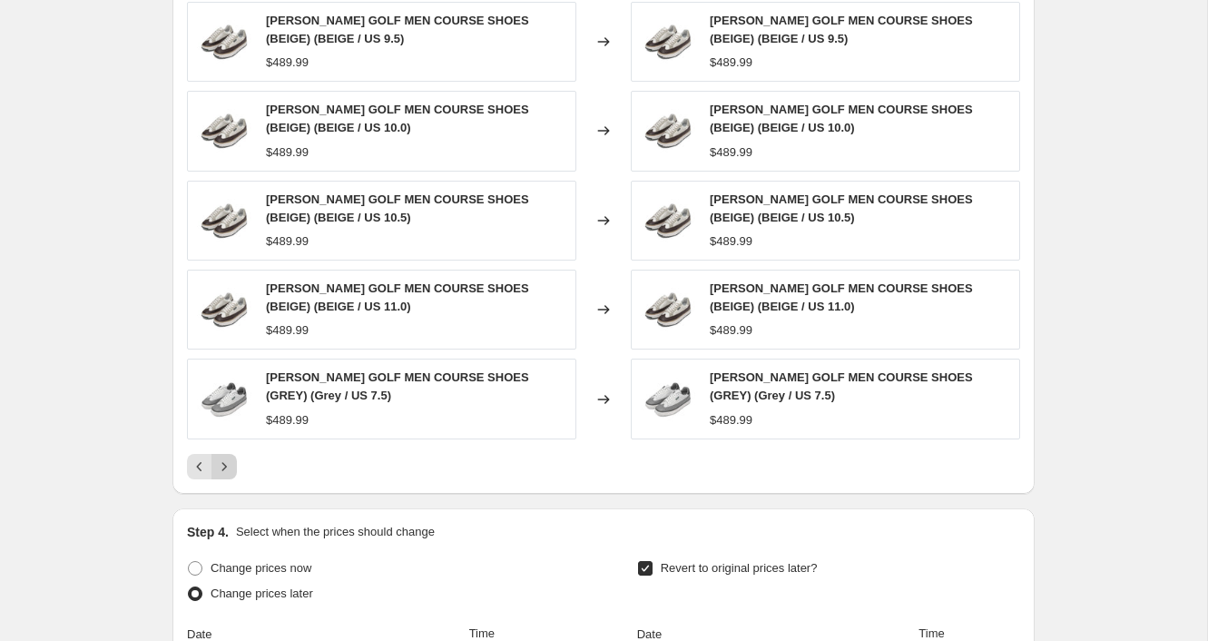
click at [231, 454] on button "Next" at bounding box center [224, 466] width 25 height 25
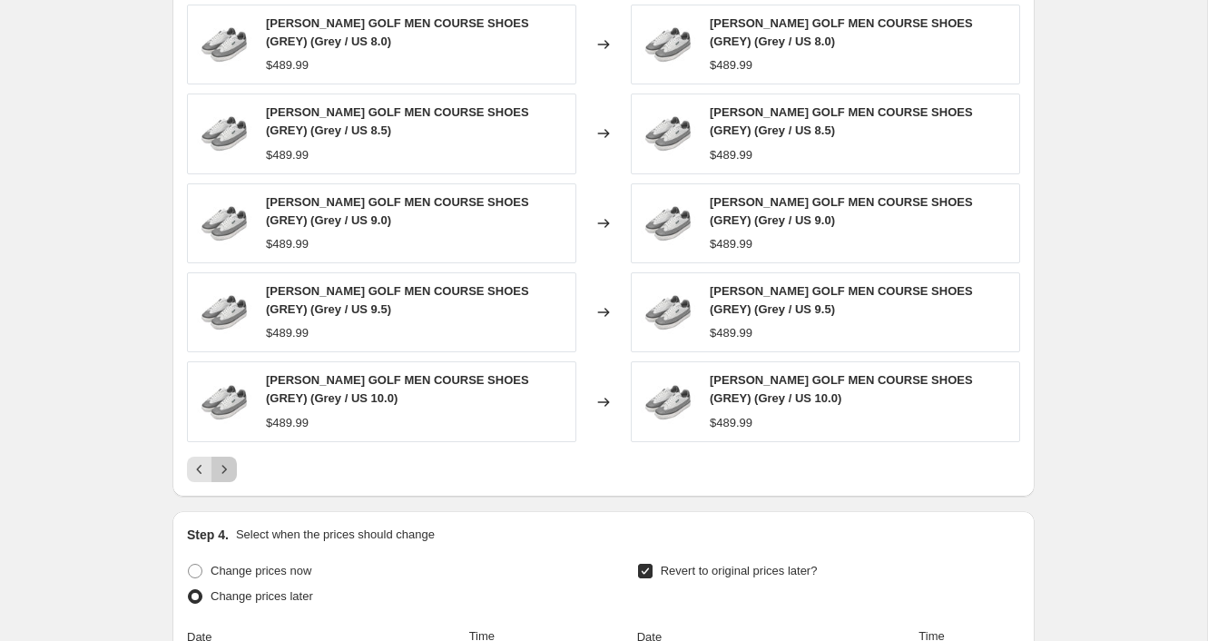
click at [225, 460] on icon "Next" at bounding box center [224, 469] width 18 height 18
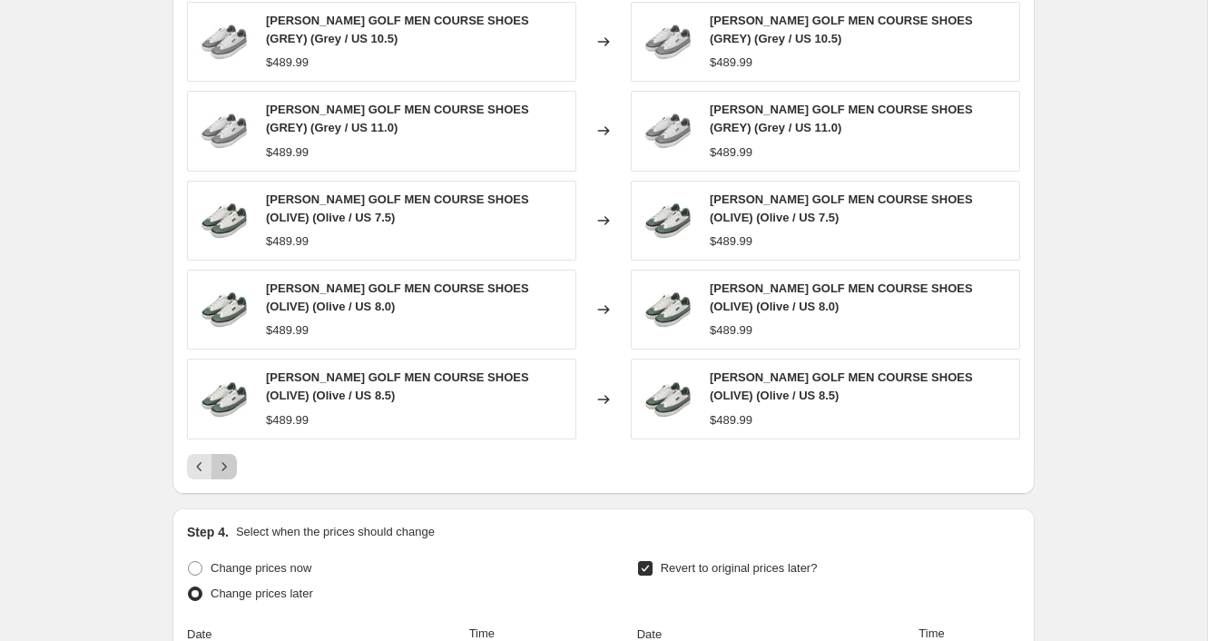
click at [223, 474] on button "Next" at bounding box center [224, 466] width 25 height 25
click at [225, 464] on icon "Next" at bounding box center [224, 466] width 5 height 8
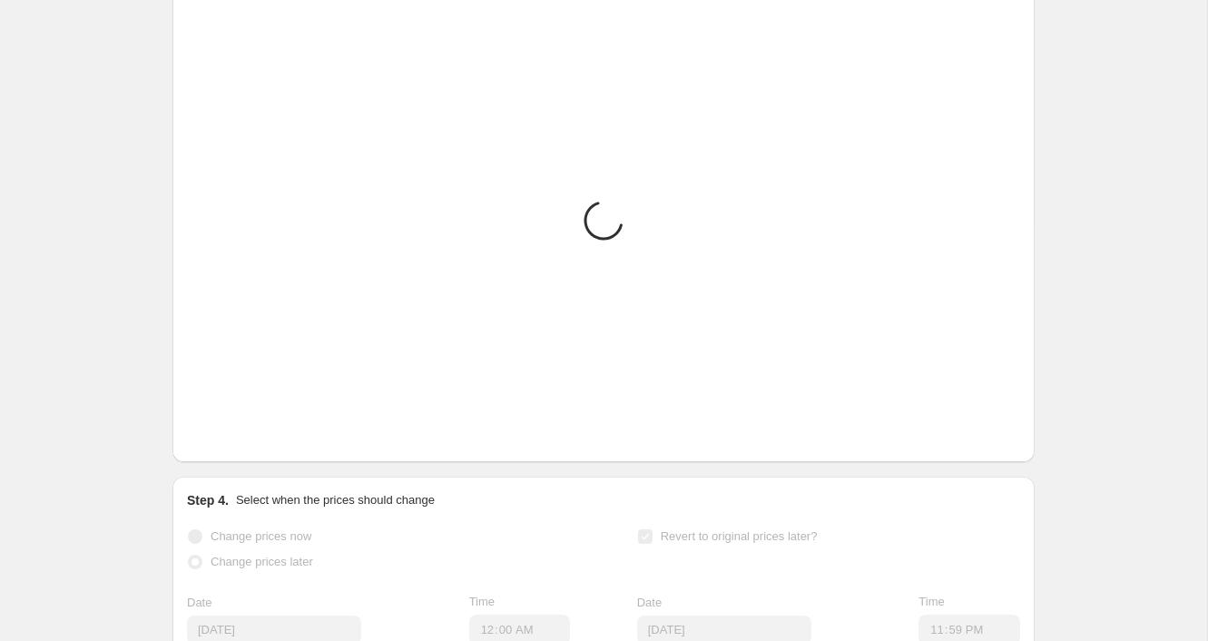
scroll to position [1111, 0]
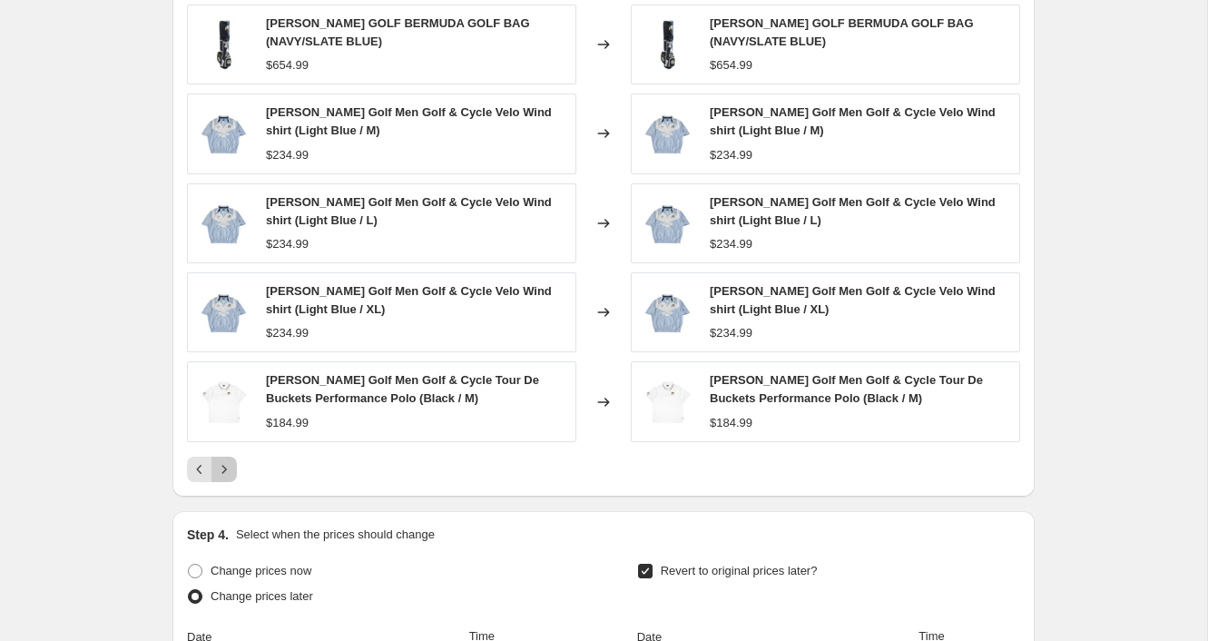
click at [226, 460] on icon "Next" at bounding box center [224, 469] width 18 height 18
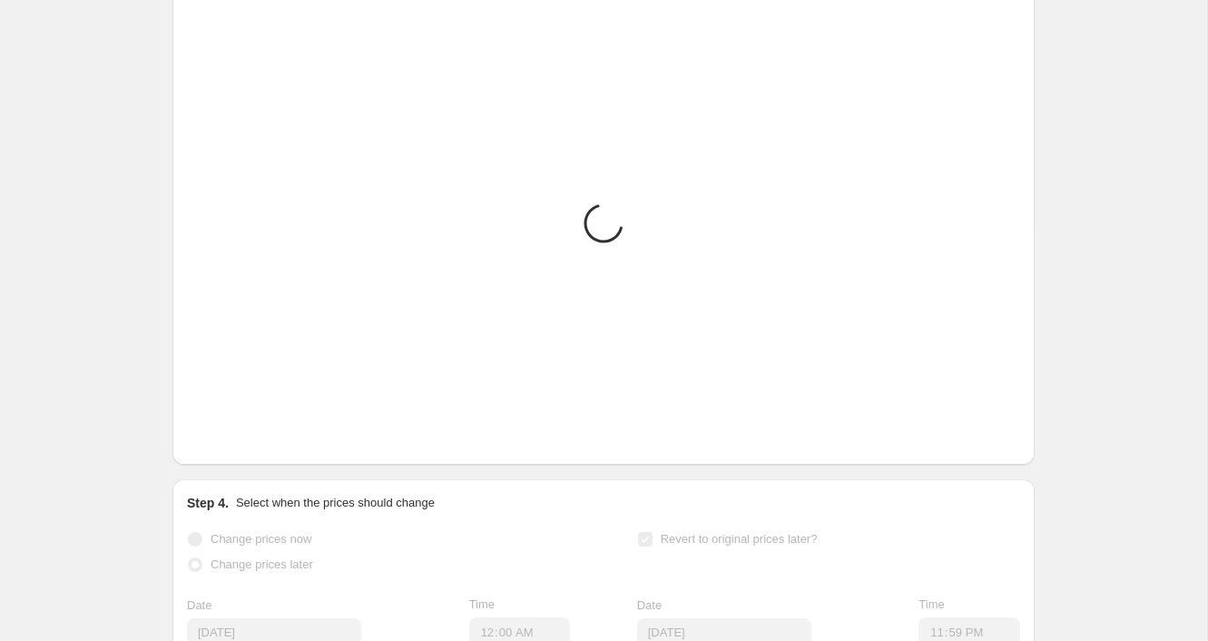
scroll to position [1114, 0]
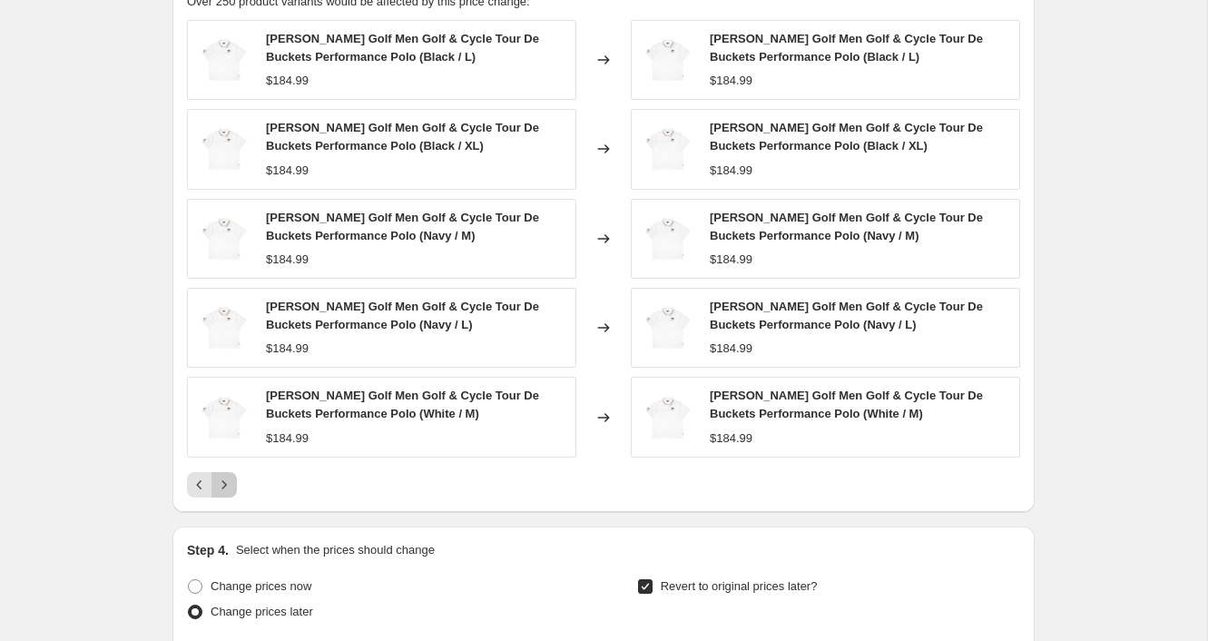
click at [225, 480] on icon "Next" at bounding box center [224, 484] width 5 height 8
click at [226, 476] on icon "Next" at bounding box center [224, 485] width 18 height 18
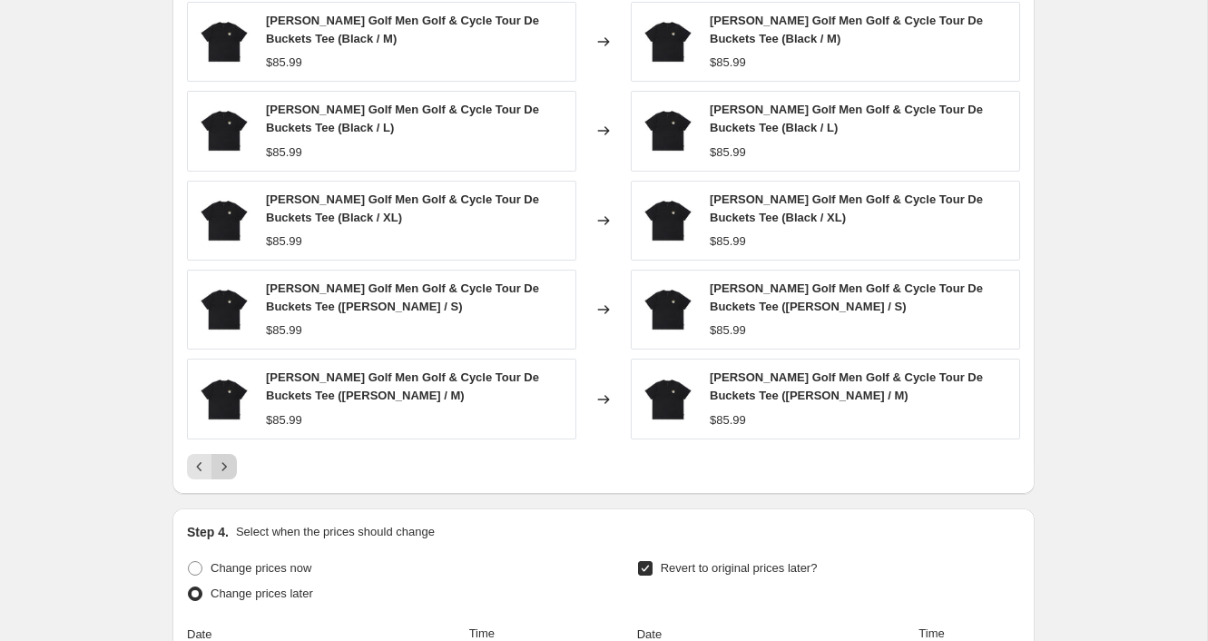
click at [225, 462] on icon "Next" at bounding box center [224, 467] width 18 height 18
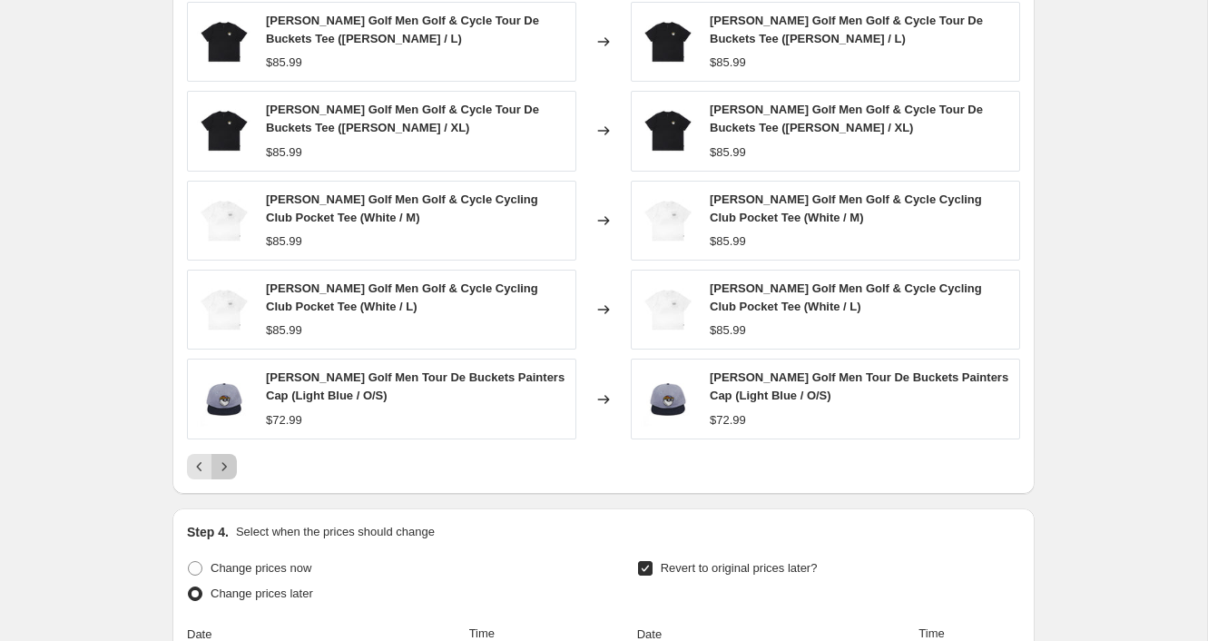
click at [229, 466] on icon "Next" at bounding box center [224, 467] width 18 height 18
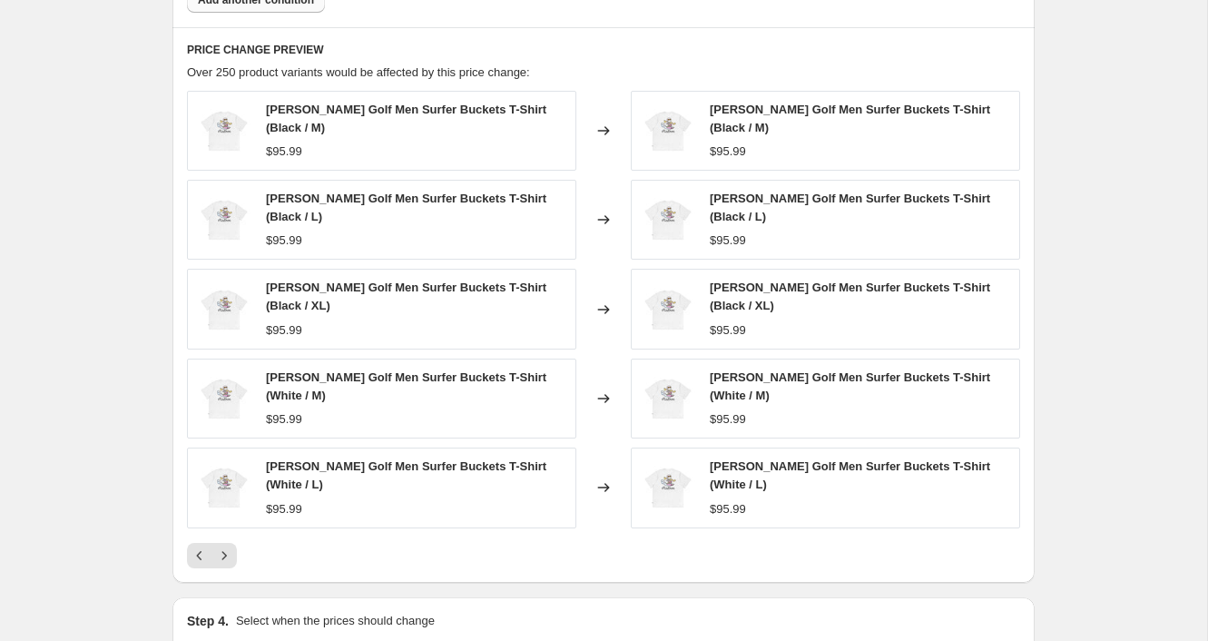
scroll to position [1021, 0]
click at [227, 547] on icon "Next" at bounding box center [224, 556] width 18 height 18
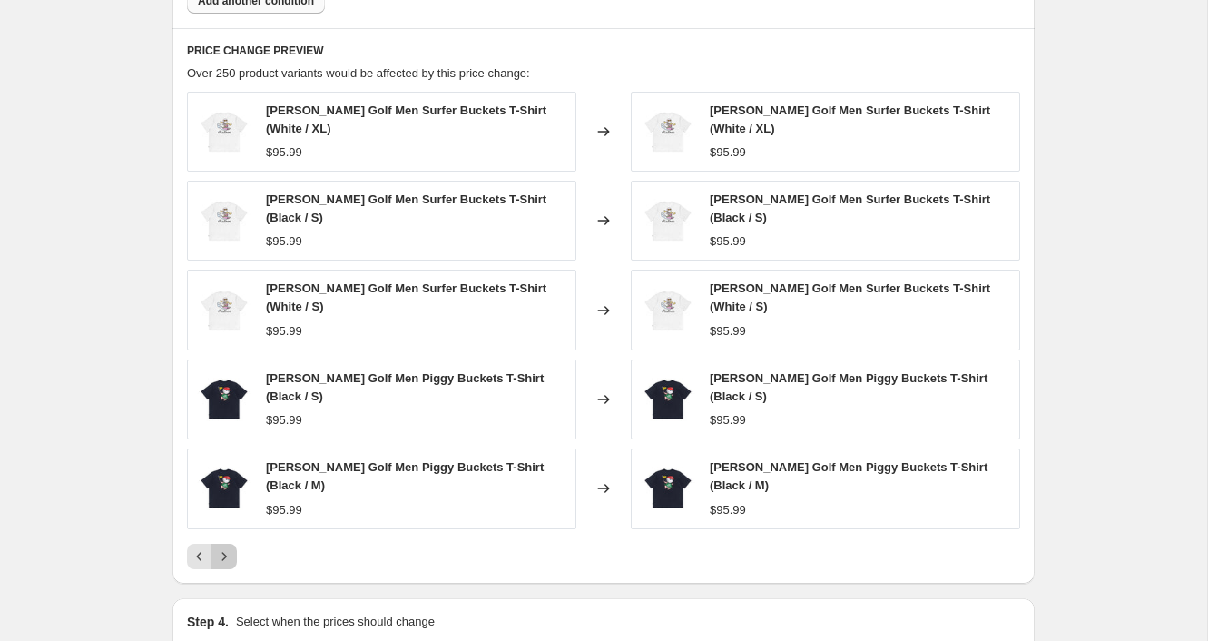
click at [229, 547] on icon "Next" at bounding box center [224, 556] width 18 height 18
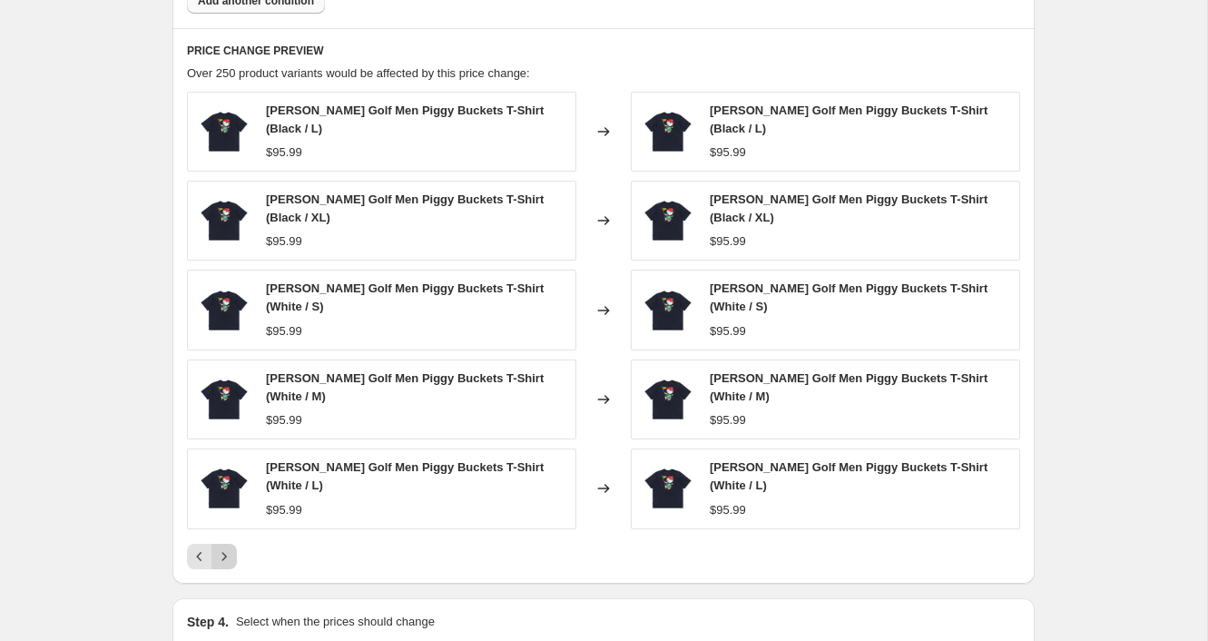
click at [229, 547] on icon "Next" at bounding box center [224, 556] width 18 height 18
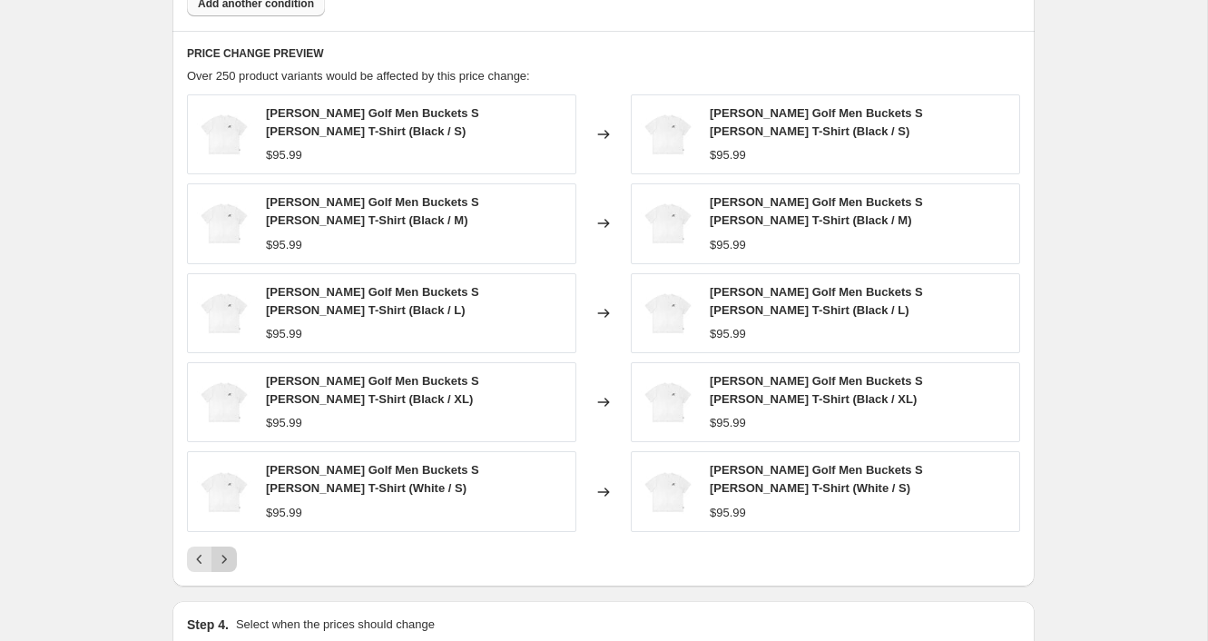
click at [229, 530] on div "[PERSON_NAME] Golf Men Buckets S [PERSON_NAME] T-Shirt (Black / S) $95.99 Chang…" at bounding box center [603, 333] width 833 height 478
click at [225, 559] on icon "Next" at bounding box center [224, 559] width 18 height 18
click at [226, 539] on div "[PERSON_NAME] Golf Men Buckets S [PERSON_NAME] T-Shirt (White / M) $95.99 Chang…" at bounding box center [603, 333] width 833 height 478
click at [225, 553] on icon "Next" at bounding box center [224, 559] width 18 height 18
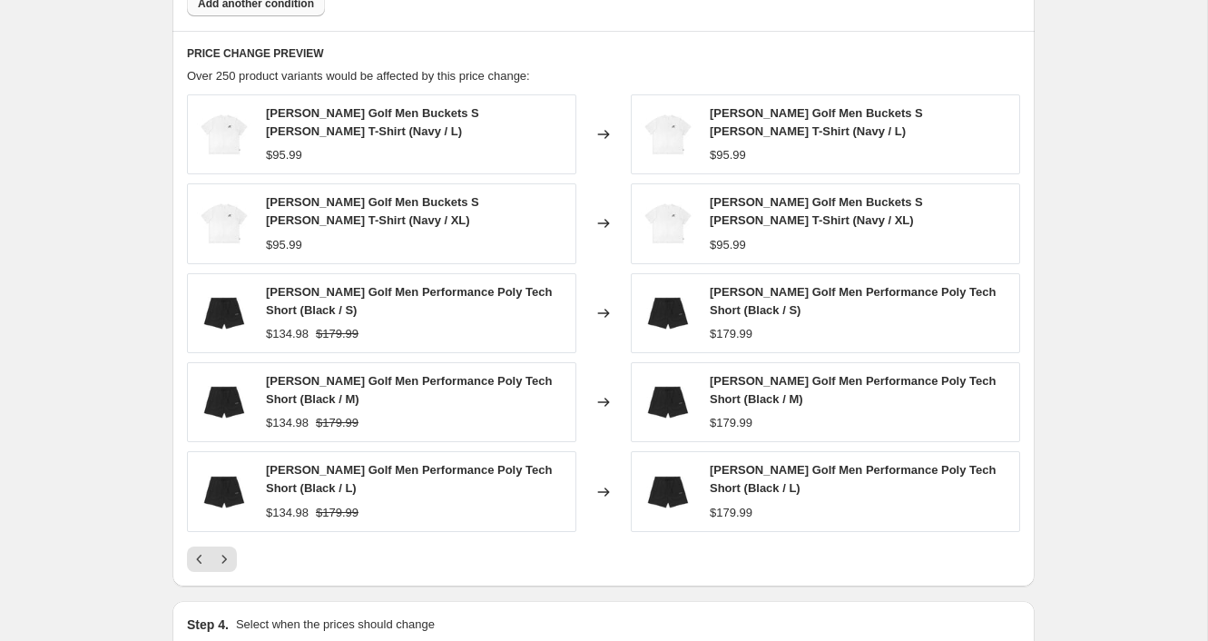
click at [224, 533] on div "[PERSON_NAME] Golf Men Buckets S [PERSON_NAME] T-Shirt (Navy / L) $95.99 Change…" at bounding box center [603, 333] width 833 height 478
click at [222, 550] on icon "Next" at bounding box center [224, 559] width 18 height 18
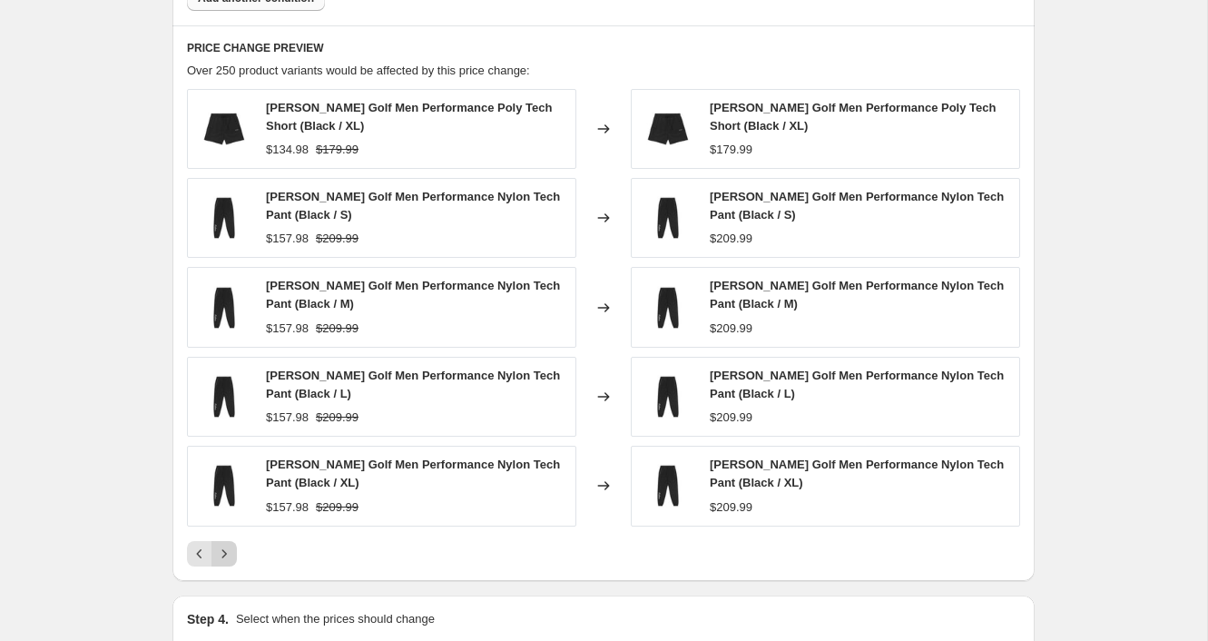
scroll to position [1556, 0]
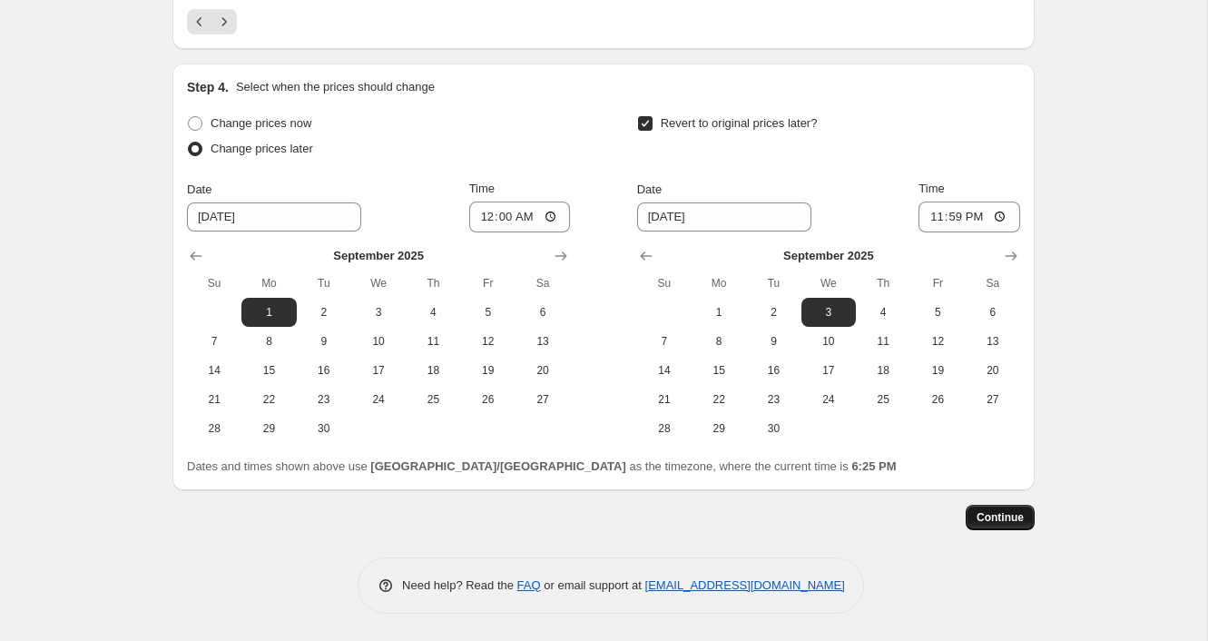
click at [1026, 516] on button "Continue" at bounding box center [1000, 517] width 69 height 25
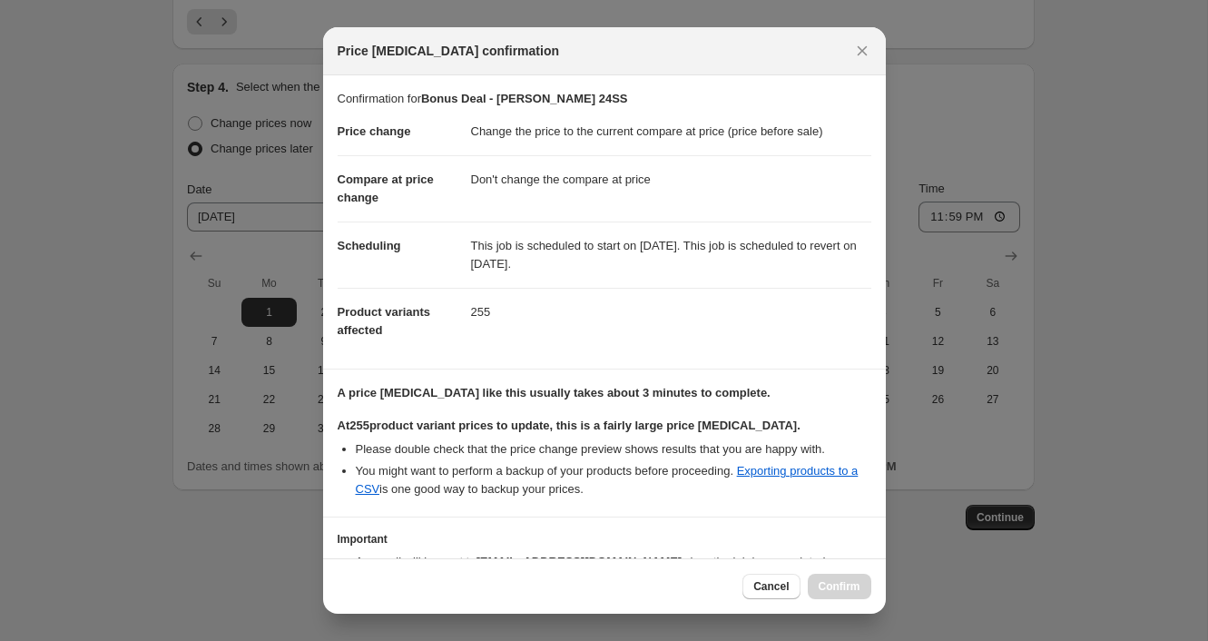
scroll to position [106, 0]
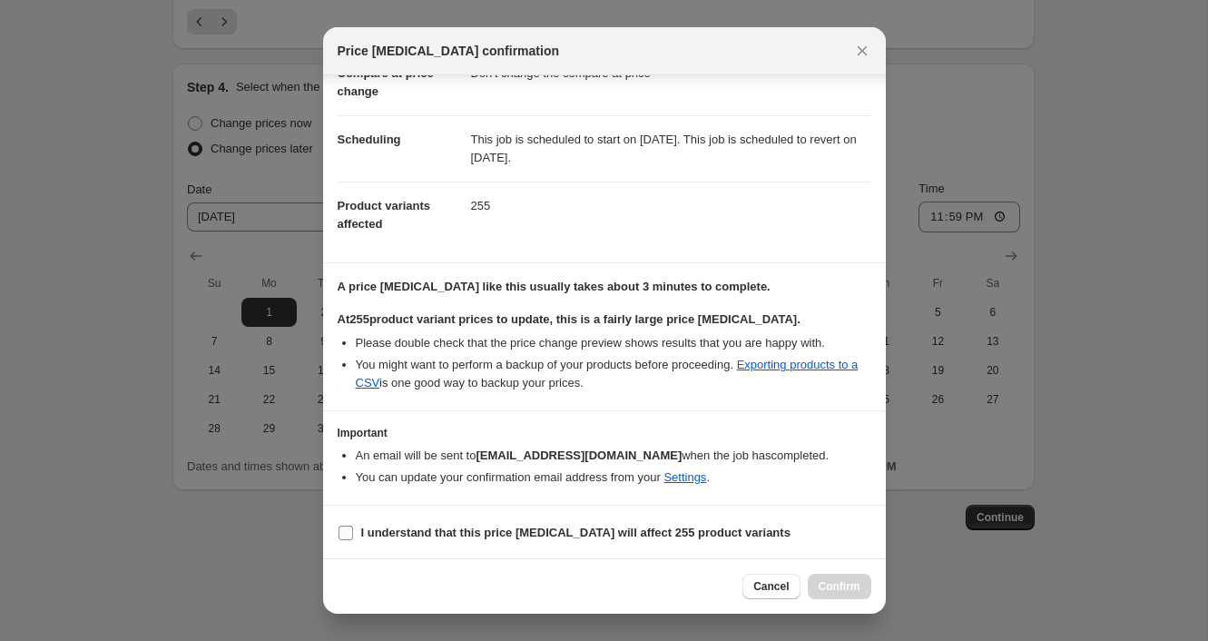
click at [490, 533] on b "I understand that this price [MEDICAL_DATA] will affect 255 product variants" at bounding box center [575, 533] width 429 height 14
click at [353, 533] on input "I understand that this price [MEDICAL_DATA] will affect 255 product variants" at bounding box center [346, 533] width 15 height 15
checkbox input "true"
click at [829, 587] on span "Confirm" at bounding box center [840, 586] width 42 height 15
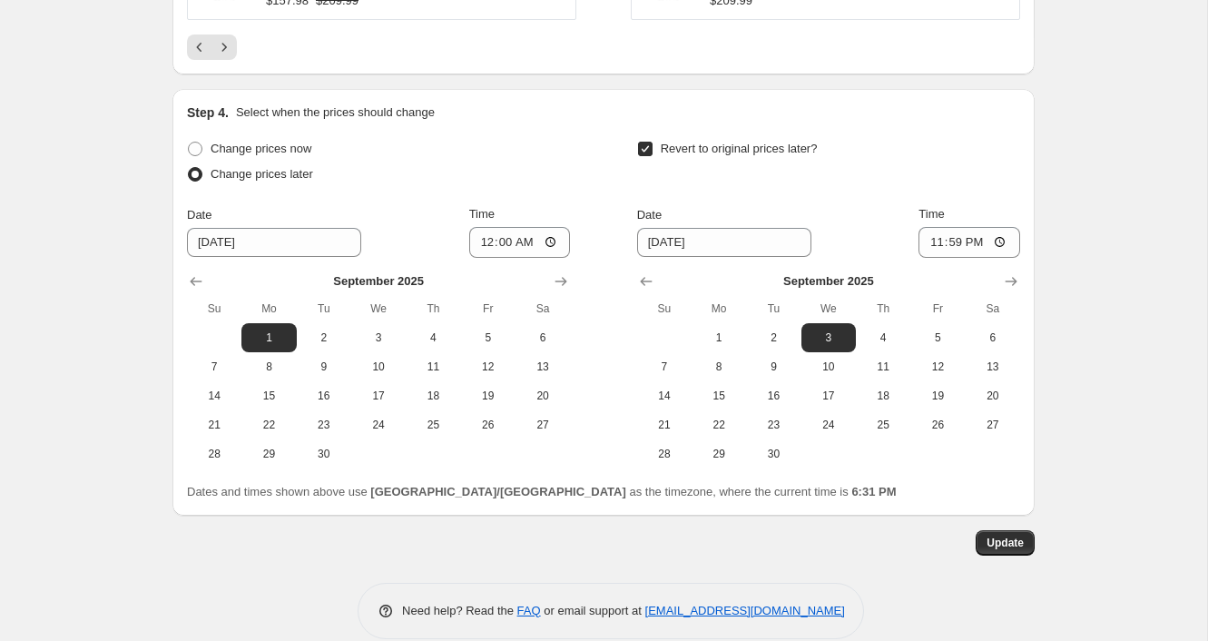
scroll to position [1667, 0]
